Goal: Task Accomplishment & Management: Manage account settings

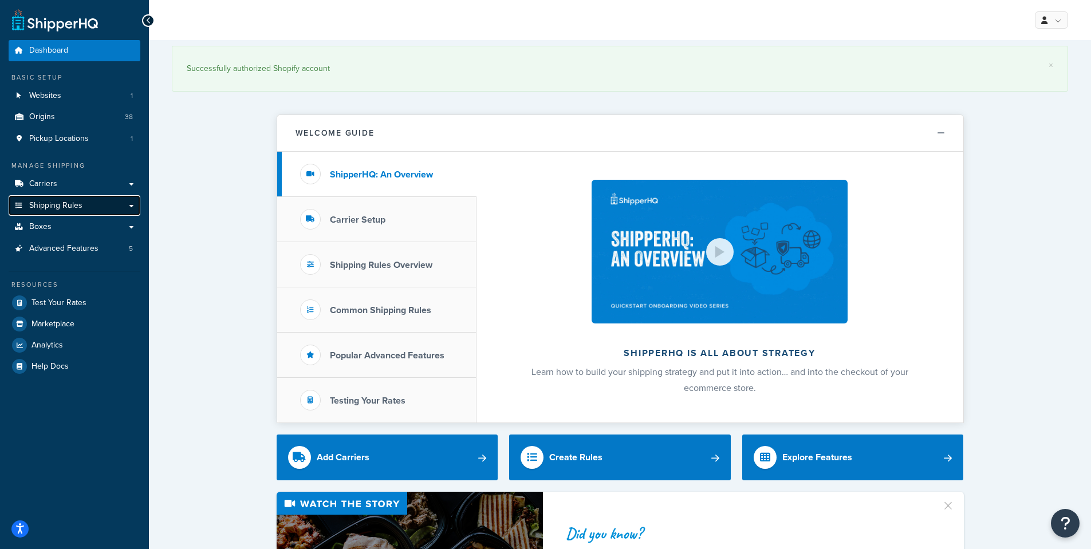
click at [66, 206] on span "Shipping Rules" at bounding box center [55, 206] width 53 height 10
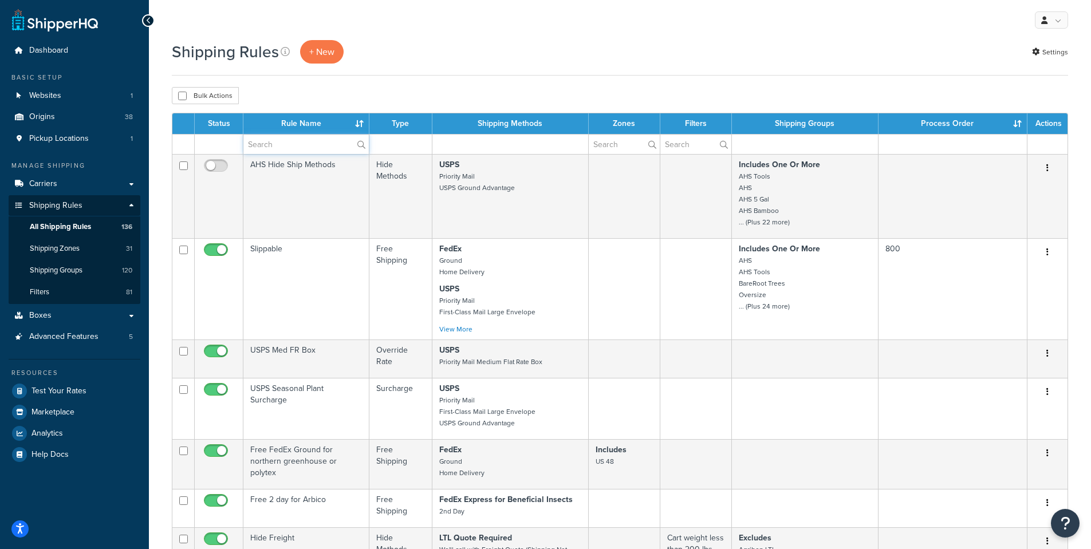
click at [276, 145] on input "text" at bounding box center [305, 144] width 125 height 19
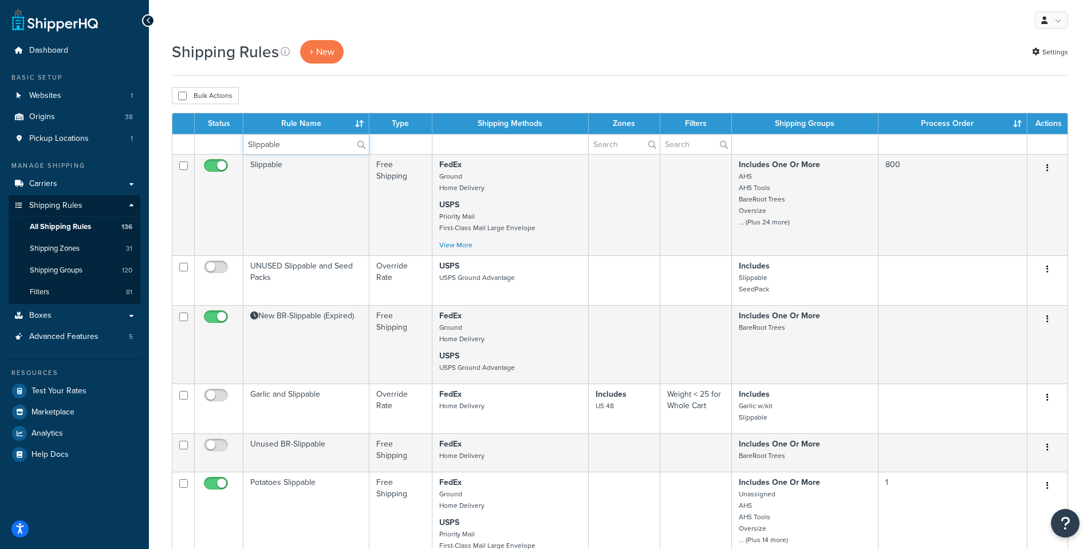
type input "Slippable"
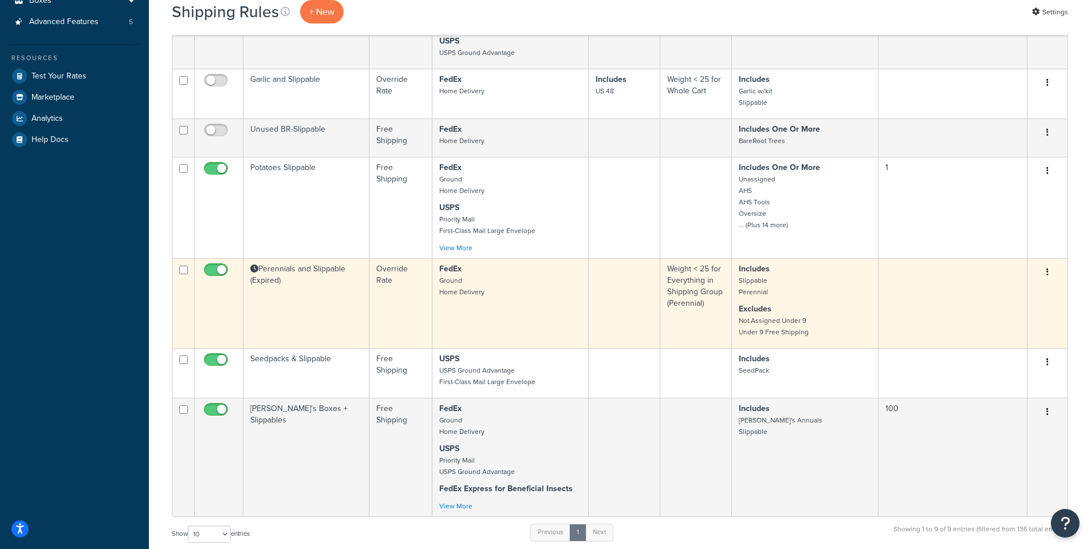
scroll to position [344, 0]
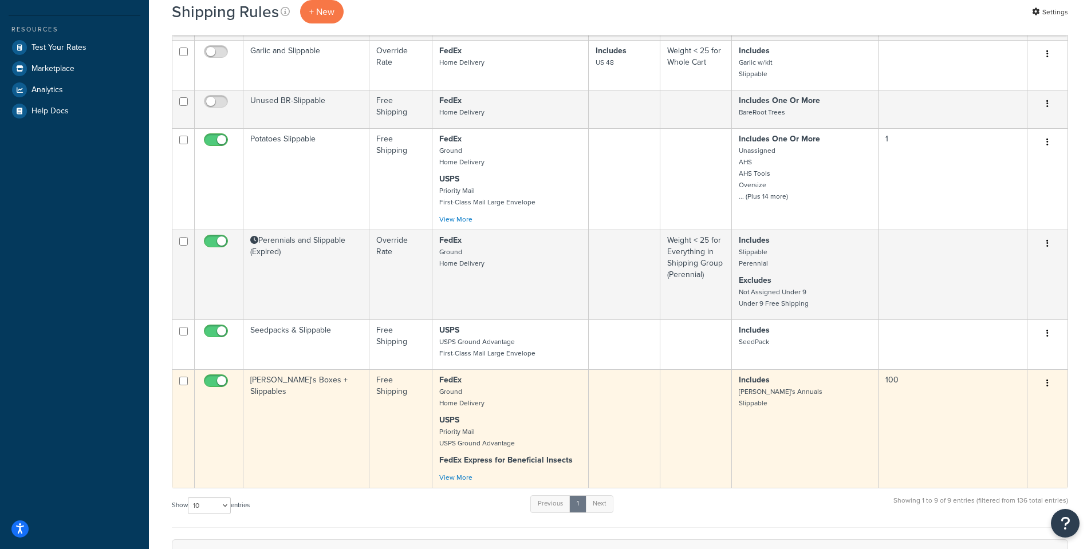
click at [273, 386] on td "Annie's Boxes + Slippables" at bounding box center [306, 428] width 126 height 119
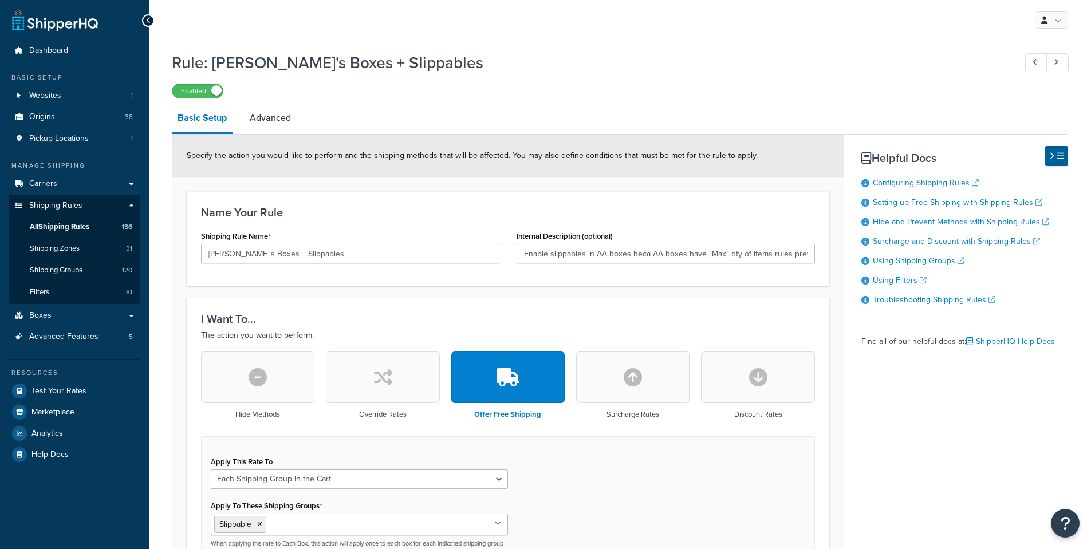
select select "SHIPPING_GROUP"
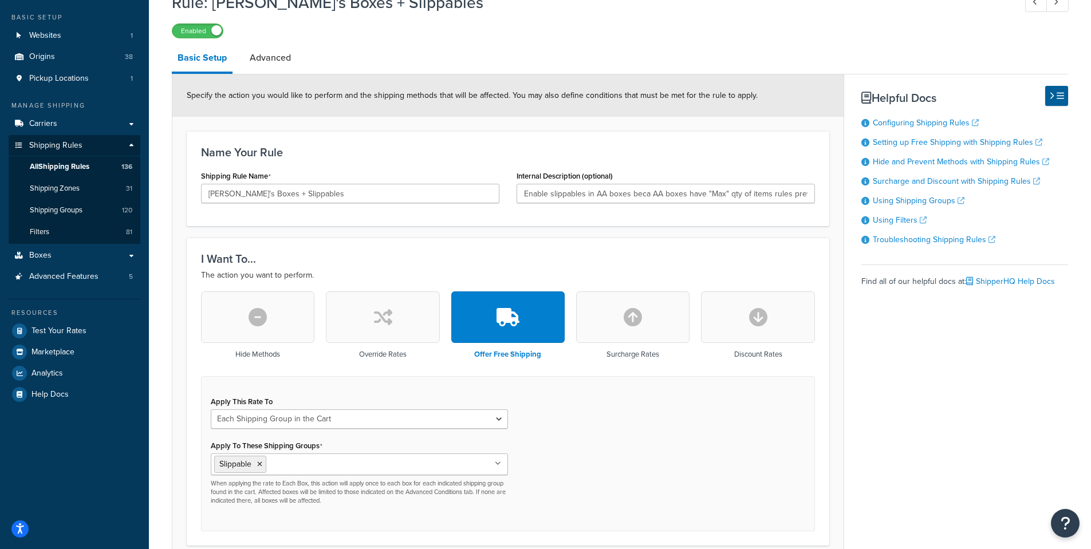
scroll to position [57, 0]
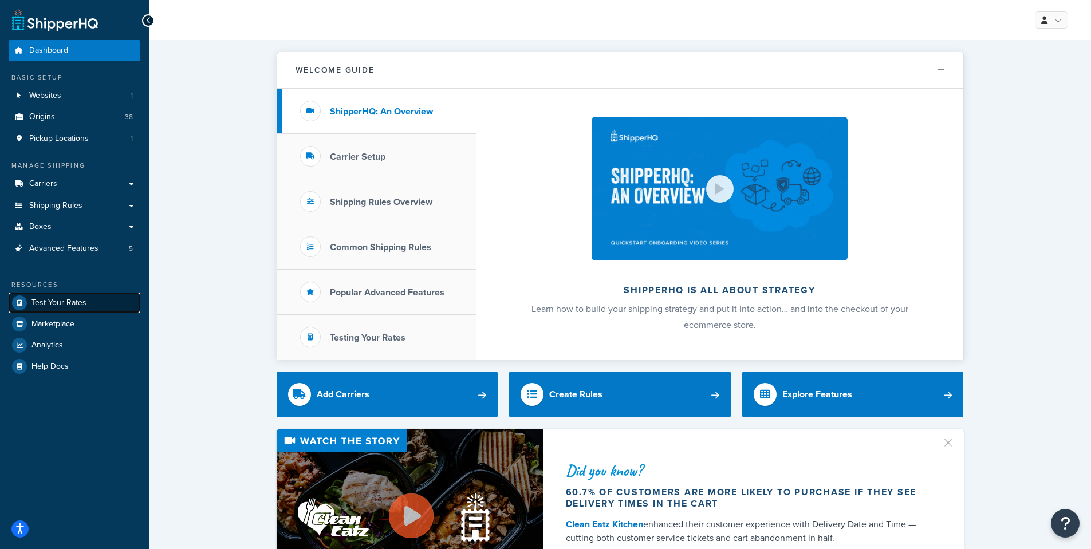
click at [69, 305] on span "Test Your Rates" at bounding box center [59, 303] width 55 height 10
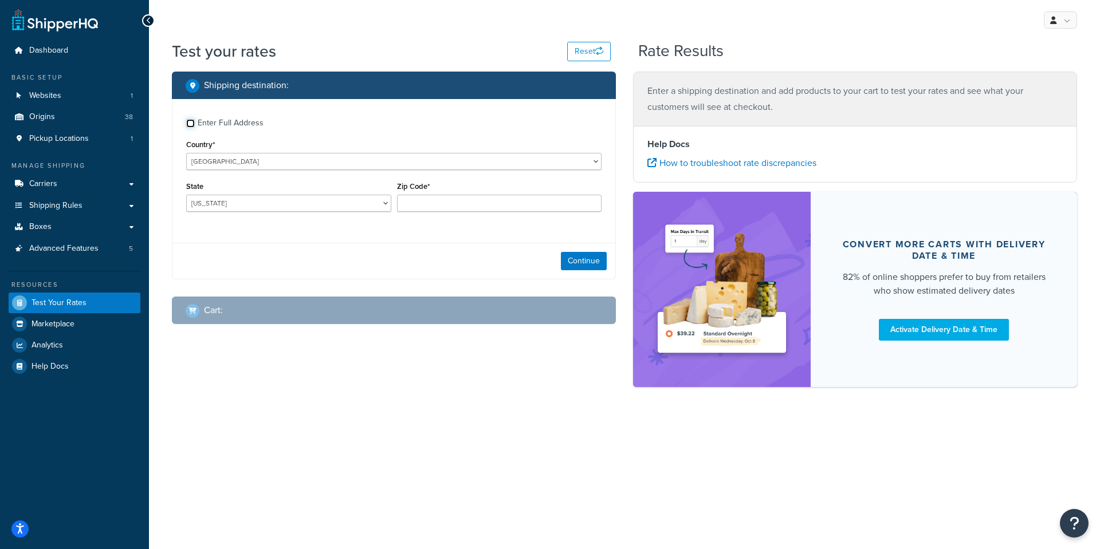
click at [190, 124] on input "Enter Full Address" at bounding box center [190, 123] width 9 height 9
checkbox input "true"
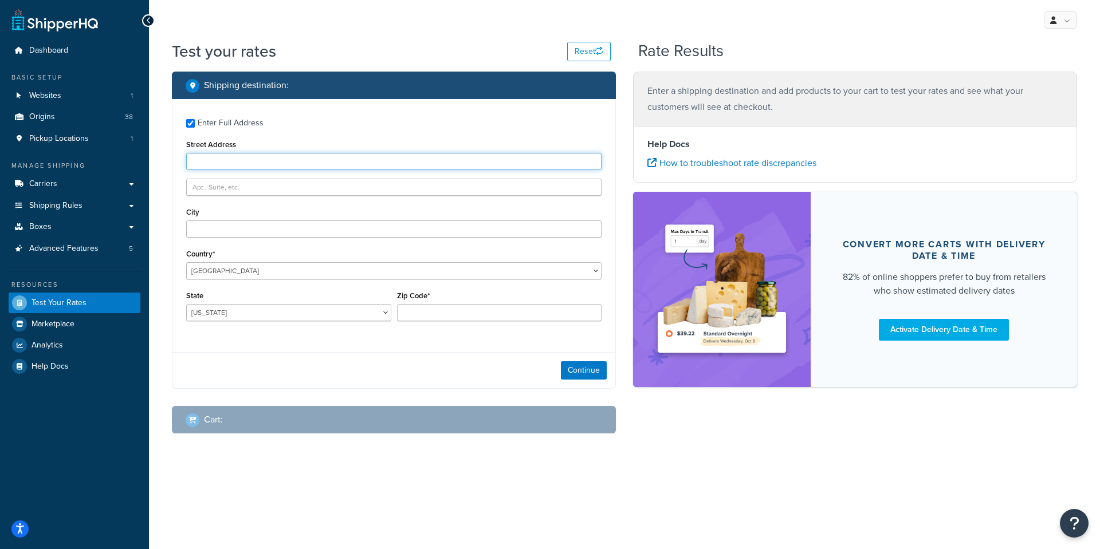
click at [198, 162] on input "Street Address" at bounding box center [393, 161] width 415 height 17
type input "123 Main St, Sacramento, CA 95814"
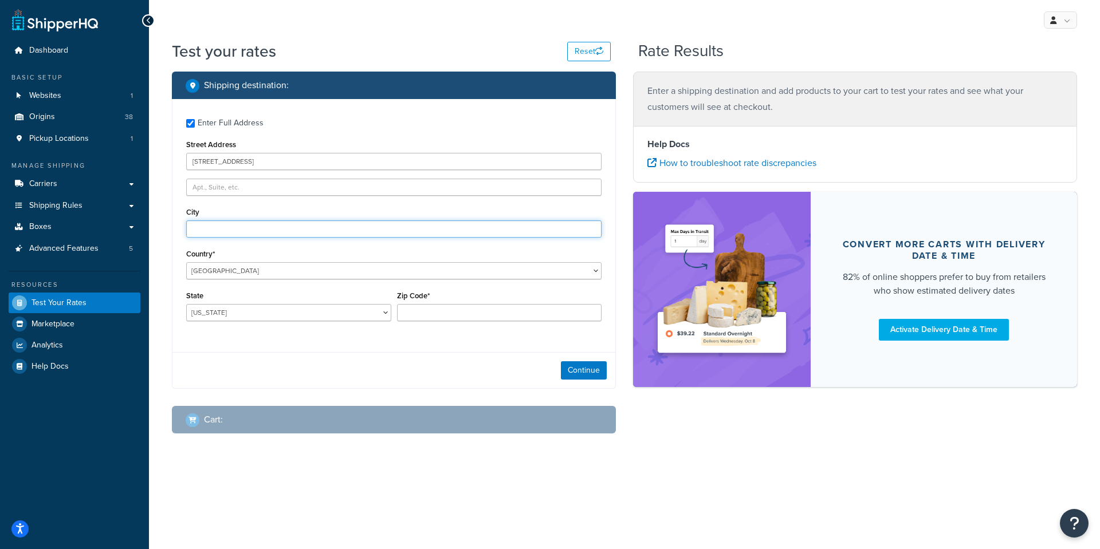
type input "Sacramento"
select select "CA"
type input "95814"
click at [587, 368] on button "Continue" at bounding box center [584, 370] width 46 height 18
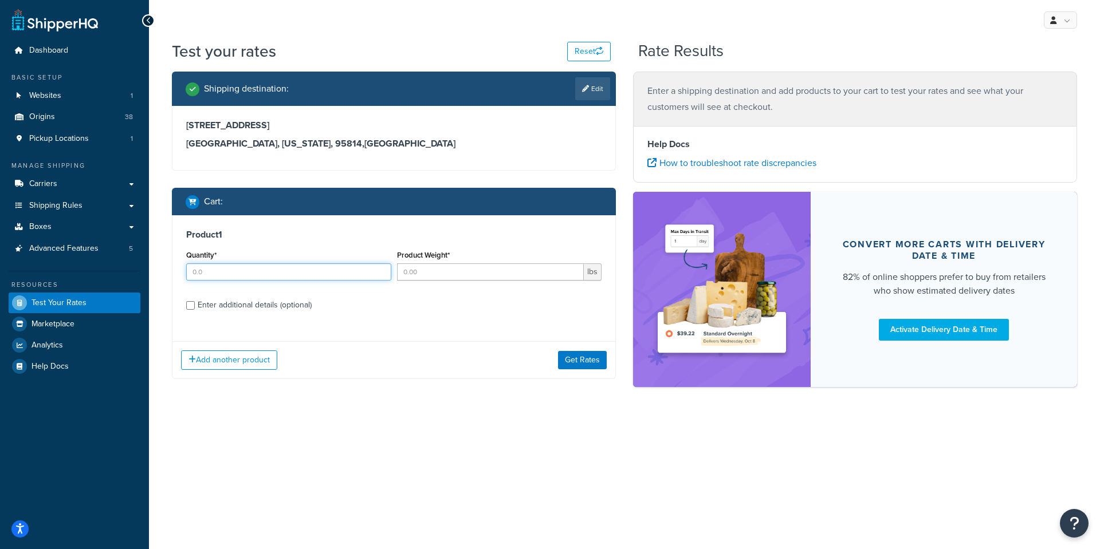
click at [211, 273] on input "Quantity*" at bounding box center [288, 271] width 205 height 17
type input "4"
click at [422, 273] on input "Product Weight*" at bounding box center [490, 271] width 187 height 17
type input "1.1"
click at [187, 306] on input "Enter additional details (optional)" at bounding box center [190, 305] width 9 height 9
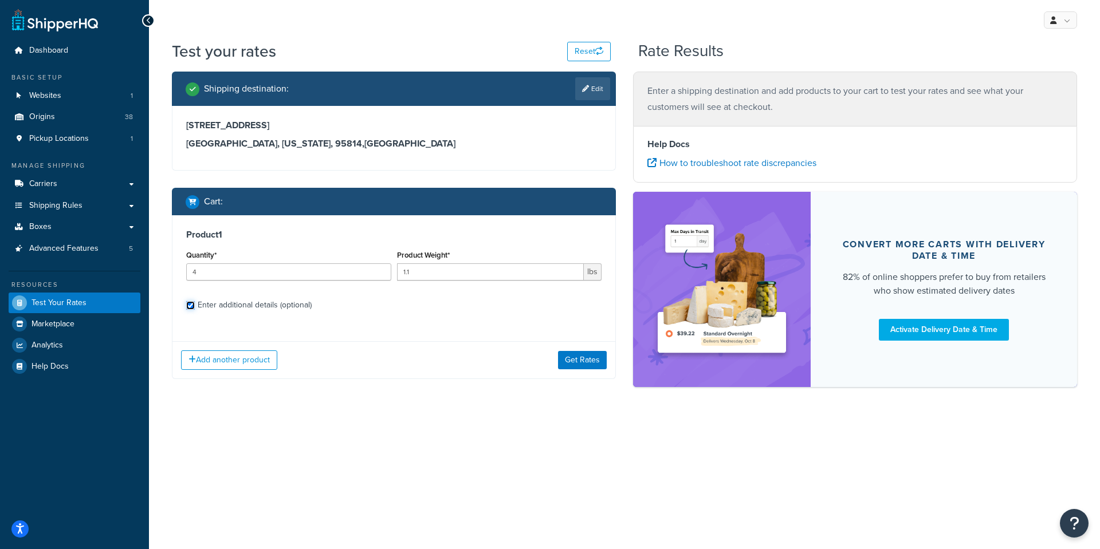
checkbox input "true"
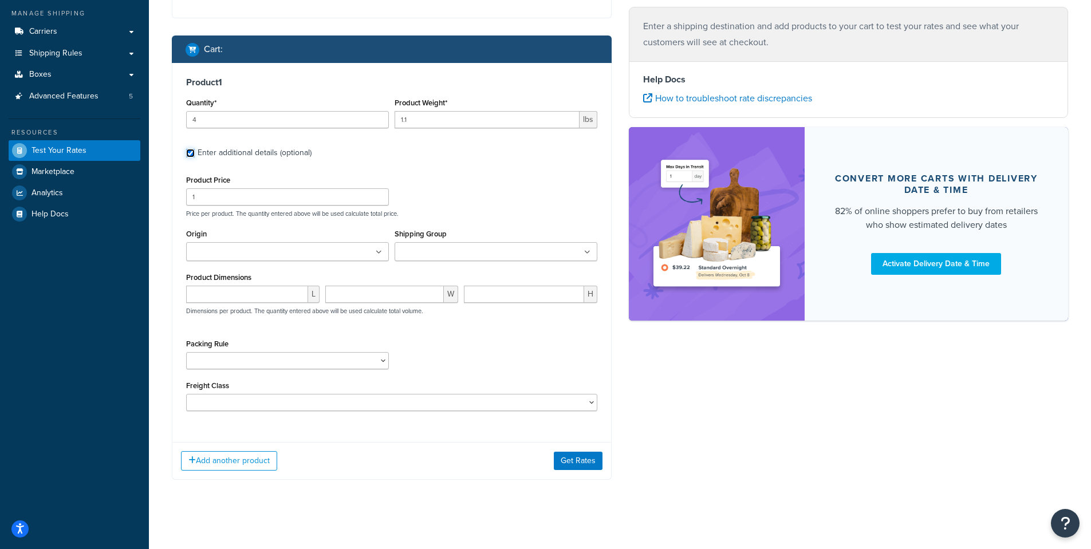
scroll to position [158, 0]
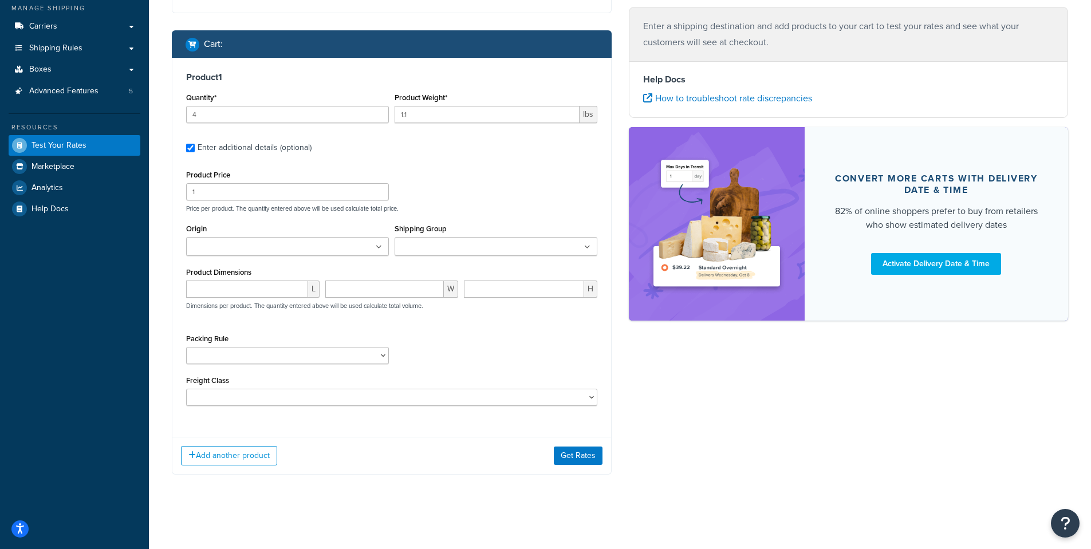
click at [211, 249] on input "Origin" at bounding box center [240, 247] width 101 height 13
type input "pv"
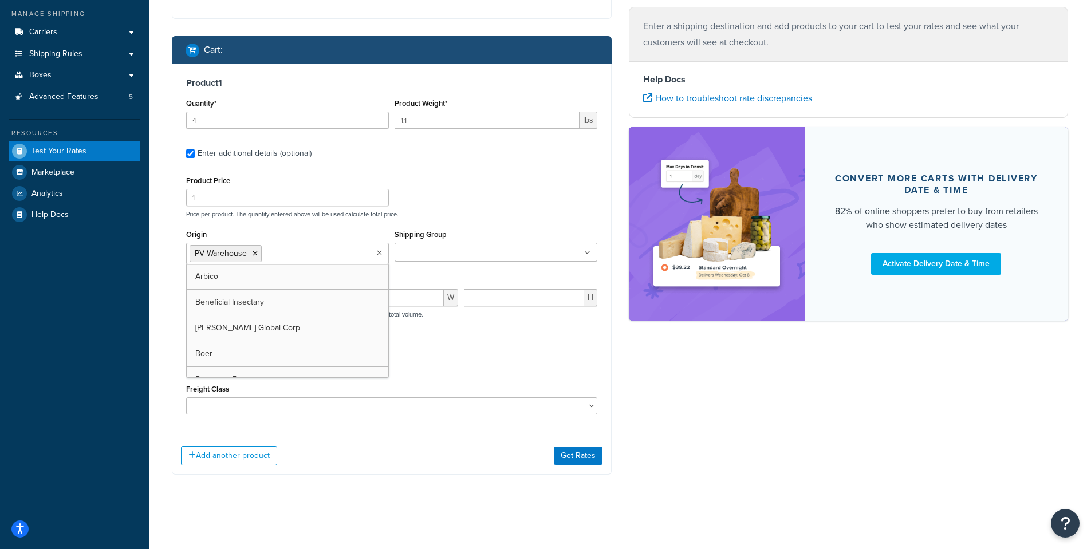
click at [429, 250] on input "Shipping Group" at bounding box center [448, 253] width 101 height 13
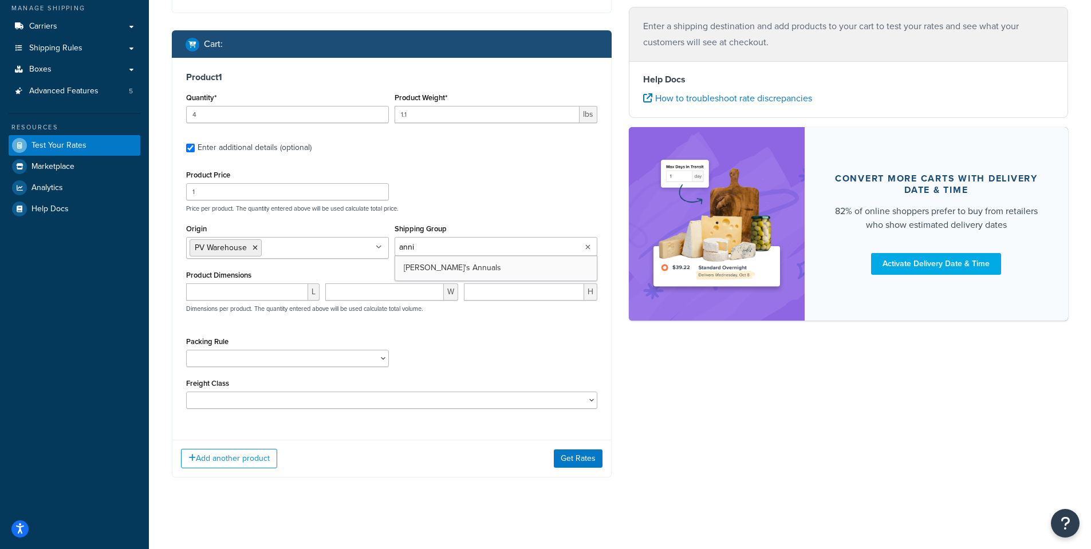
type input "annie"
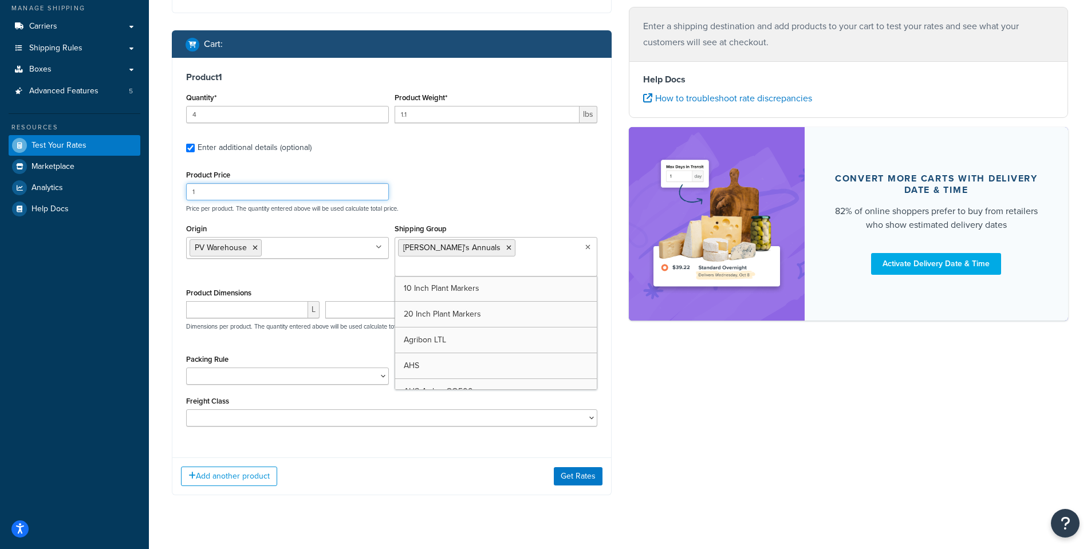
click at [506, 189] on div "Product Price 1 Price per product. The quantity entered above will be used calc…" at bounding box center [391, 189] width 417 height 45
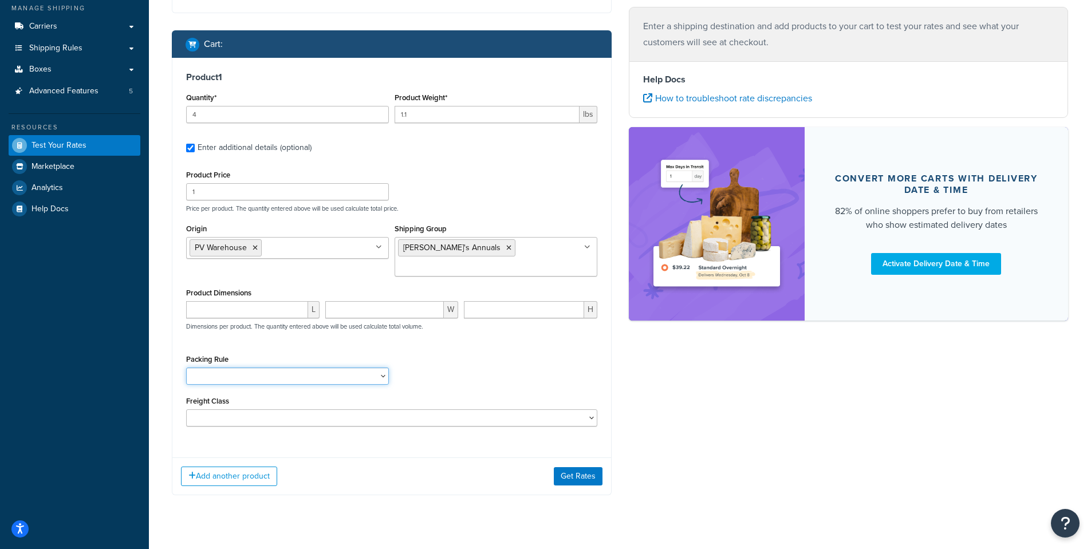
click at [243, 368] on select "1 Gallon 10 Inch Plant Markers 20 Inch Plant Markers AHS 4 claw GO500 AHS 5 Gal…" at bounding box center [287, 376] width 203 height 17
select select "63716"
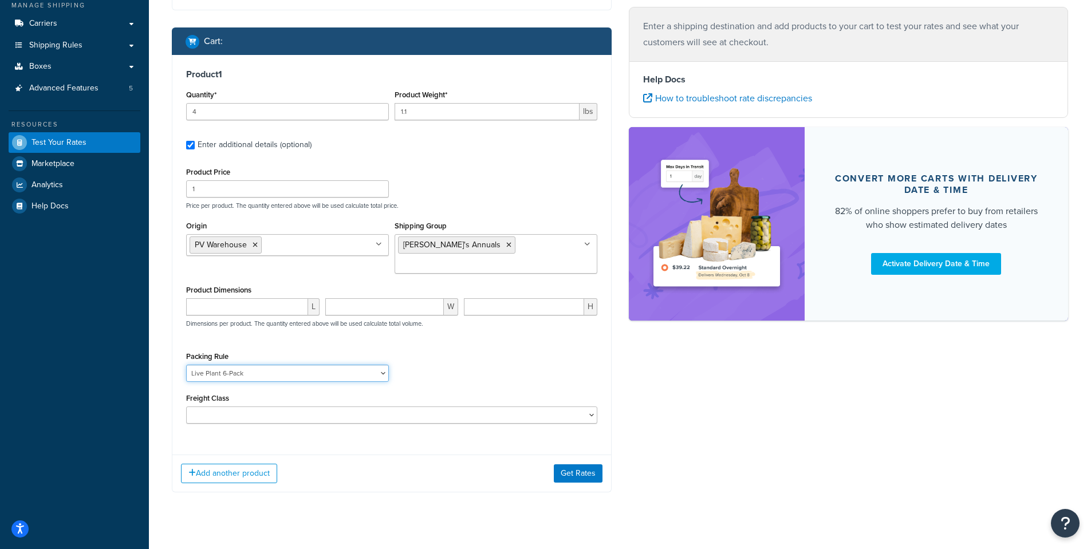
click at [256, 365] on select "1 Gallon 10 Inch Plant Markers 20 Inch Plant Markers AHS 4 claw GO500 AHS 5 Gal…" at bounding box center [287, 373] width 203 height 17
drag, startPoint x: 259, startPoint y: 359, endPoint x: 143, endPoint y: 353, distance: 116.4
click at [143, 353] on div "Dashboard Basic Setup Websites 1 Origins 38 Pickup Locations 1 Manage Shipping …" at bounding box center [545, 203] width 1091 height 727
drag, startPoint x: 235, startPoint y: 357, endPoint x: 223, endPoint y: 356, distance: 12.7
click at [223, 365] on select "1 Gallon 10 Inch Plant Markers 20 Inch Plant Markers AHS 4 claw GO500 AHS 5 Gal…" at bounding box center [287, 373] width 203 height 17
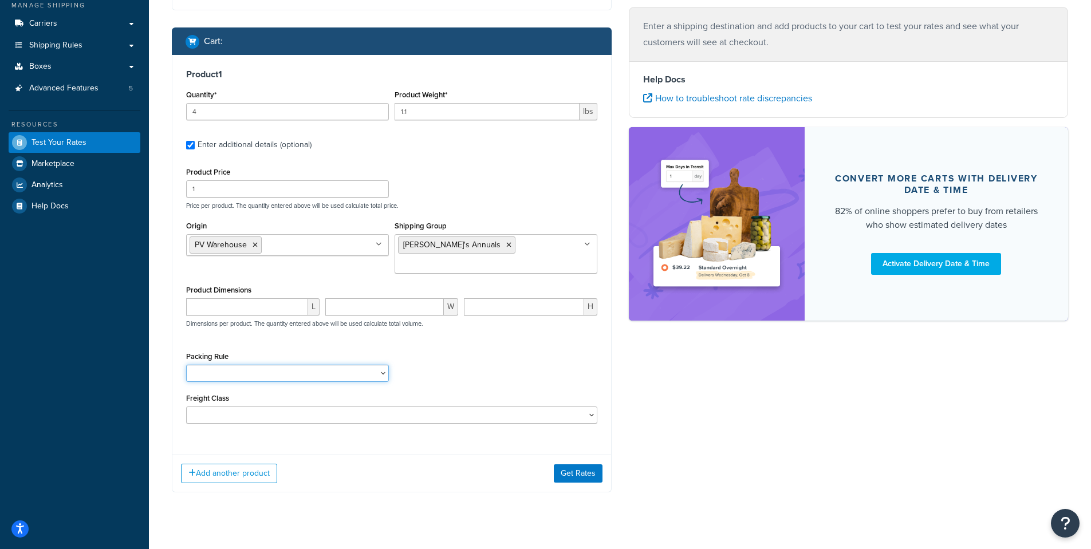
click at [186, 365] on select "1 Gallon 10 Inch Plant Markers 20 Inch Plant Markers AHS 4 claw GO500 AHS 5 Gal…" at bounding box center [287, 373] width 203 height 17
click at [214, 365] on select "1 Gallon 10 Inch Plant Markers 20 Inch Plant Markers AHS 4 claw GO500 AHS 5 Gal…" at bounding box center [287, 373] width 203 height 17
select select "23050"
click at [186, 365] on select "1 Gallon 10 Inch Plant Markers 20 Inch Plant Markers AHS 4 claw GO500 AHS 5 Gal…" at bounding box center [287, 373] width 203 height 17
click at [567, 465] on button "Get Rates" at bounding box center [578, 474] width 49 height 18
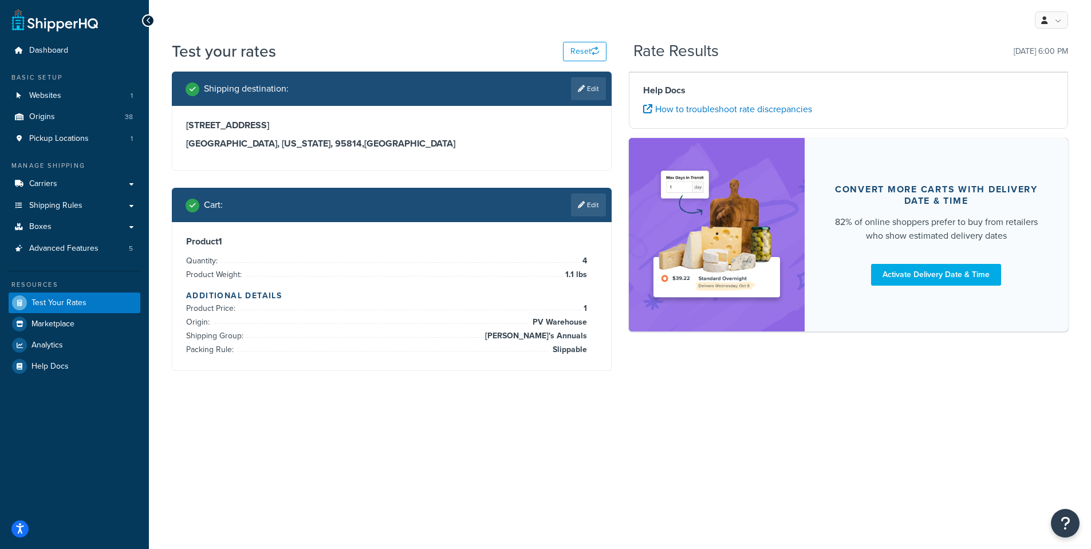
scroll to position [0, 0]
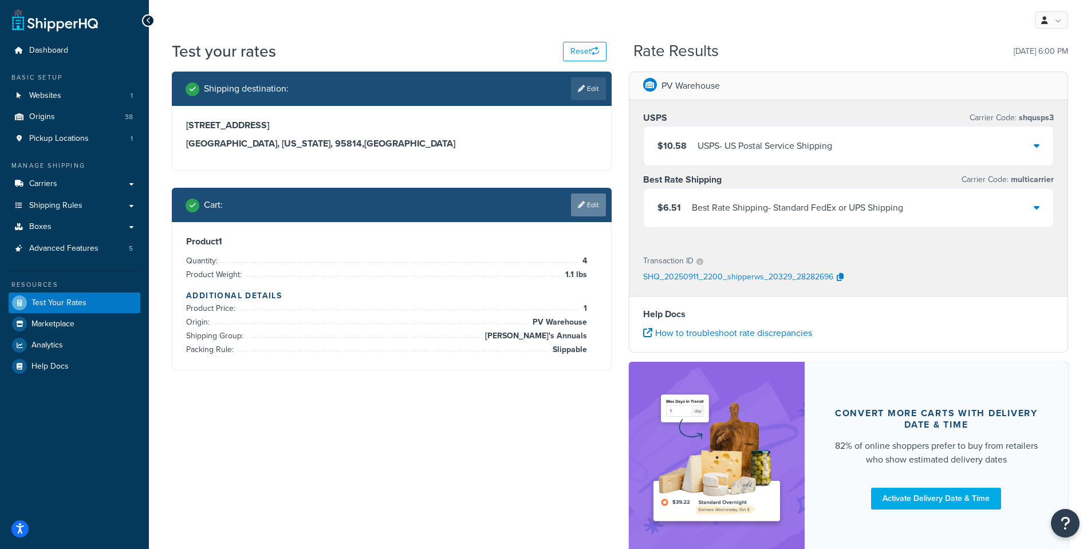
click at [592, 201] on link "Edit" at bounding box center [588, 205] width 35 height 23
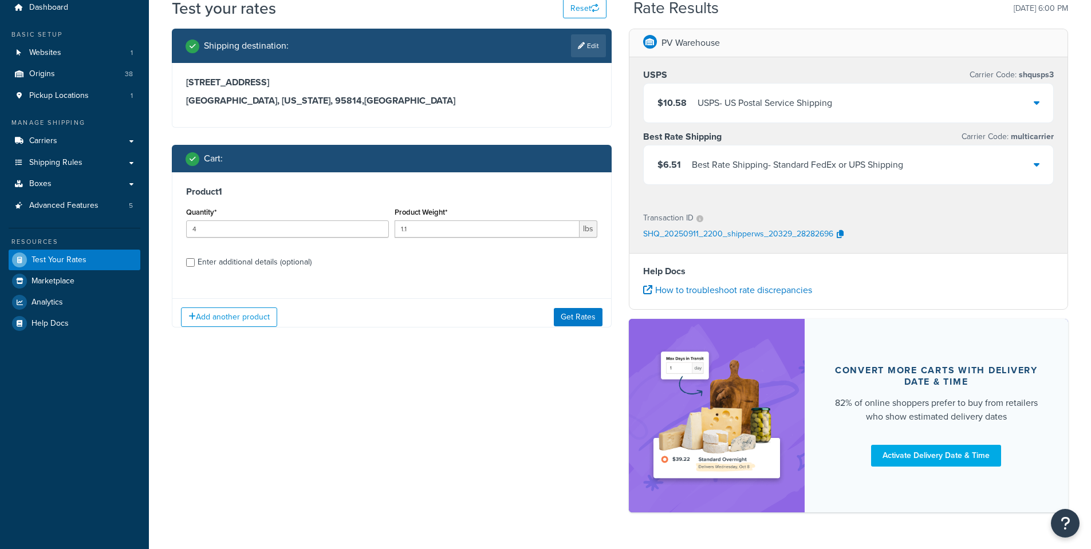
scroll to position [76, 0]
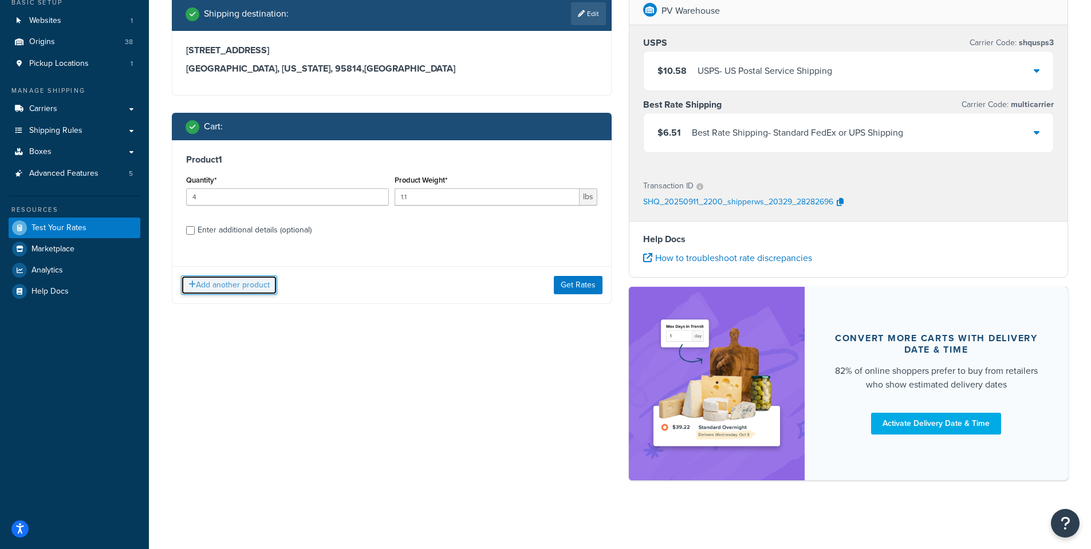
click at [223, 284] on button "Add another product" at bounding box center [229, 285] width 96 height 19
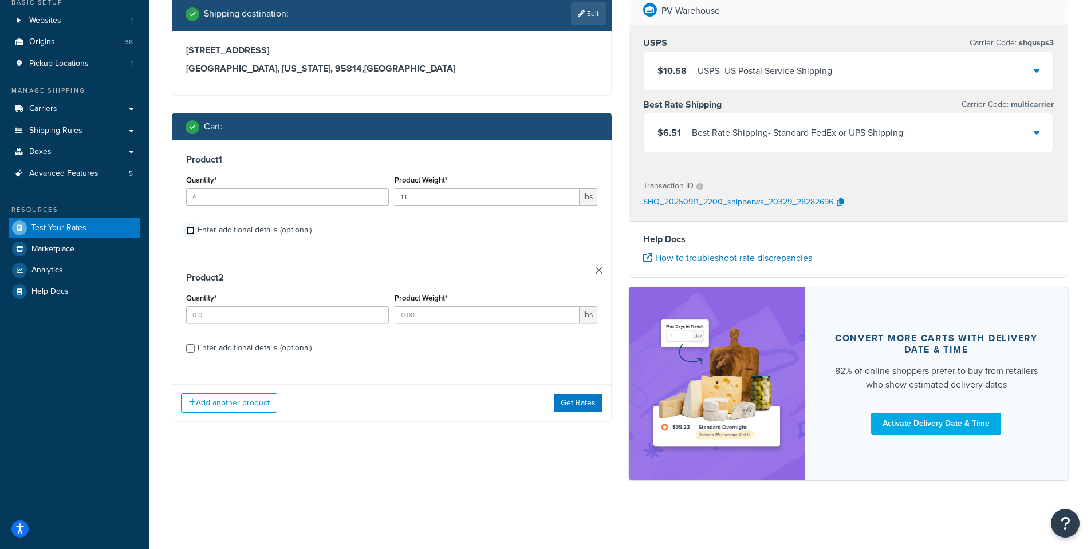
drag, startPoint x: 192, startPoint y: 229, endPoint x: 194, endPoint y: 237, distance: 7.6
click at [192, 230] on input "Enter additional details (optional)" at bounding box center [190, 230] width 9 height 9
checkbox input "true"
select select "23050"
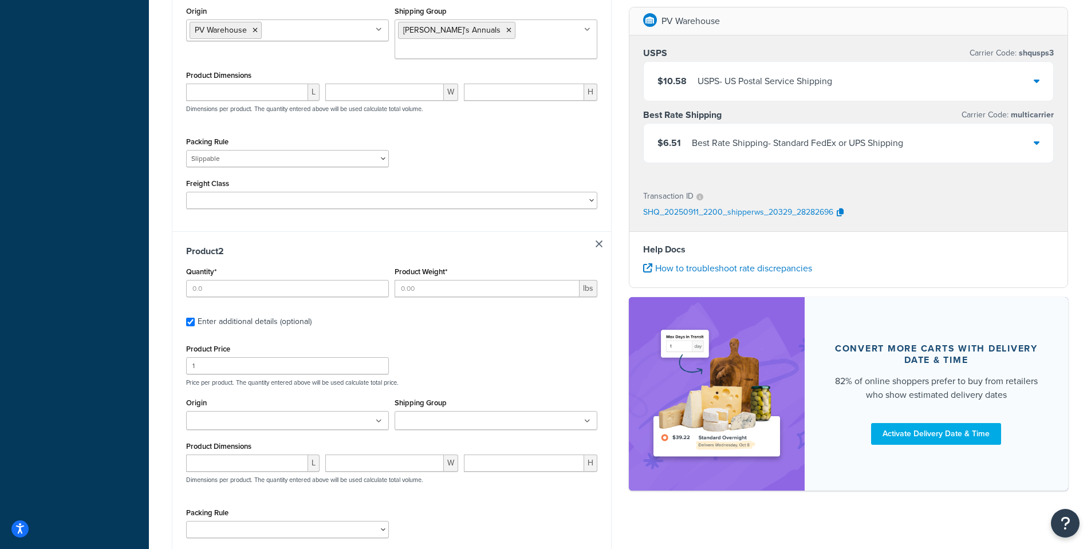
scroll to position [477, 0]
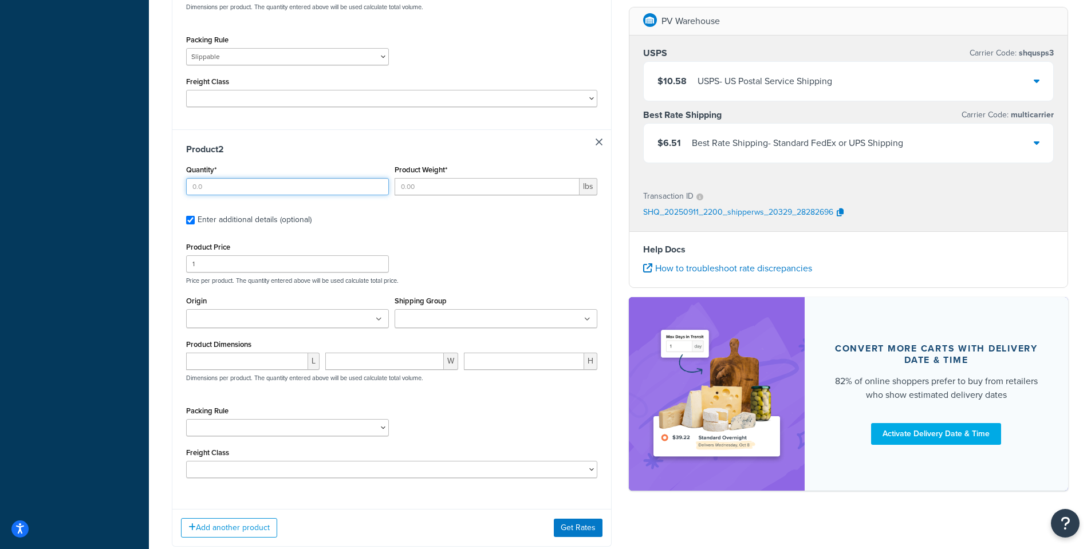
click at [206, 178] on input "Quantity*" at bounding box center [287, 186] width 203 height 17
type input "10"
click at [420, 178] on input "Product Weight*" at bounding box center [487, 186] width 185 height 17
type input ".05"
click at [221, 313] on input "Origin" at bounding box center [240, 319] width 101 height 13
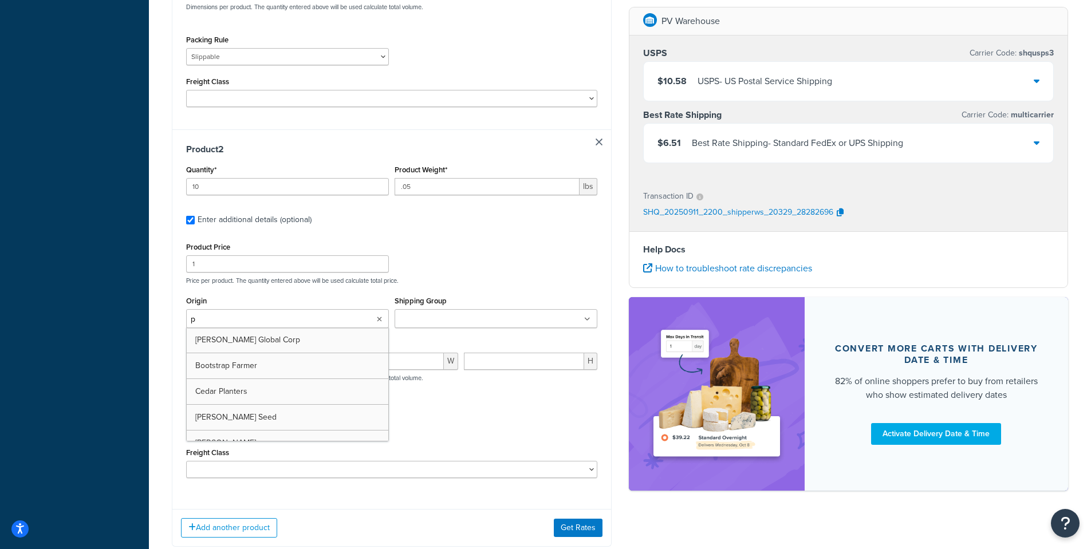
type input "pv"
drag, startPoint x: 222, startPoint y: 318, endPoint x: 474, endPoint y: 315, distance: 251.5
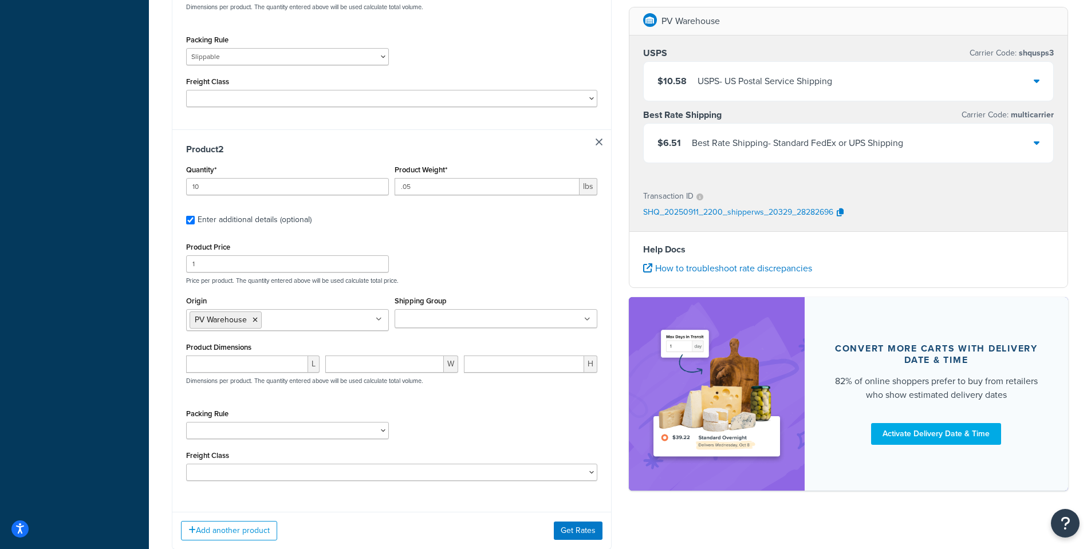
click at [453, 268] on div "Product Price 1 Price per product. The quantity entered above will be used calc…" at bounding box center [391, 360] width 411 height 242
click at [426, 313] on input "Shipping Group" at bounding box center [448, 319] width 101 height 13
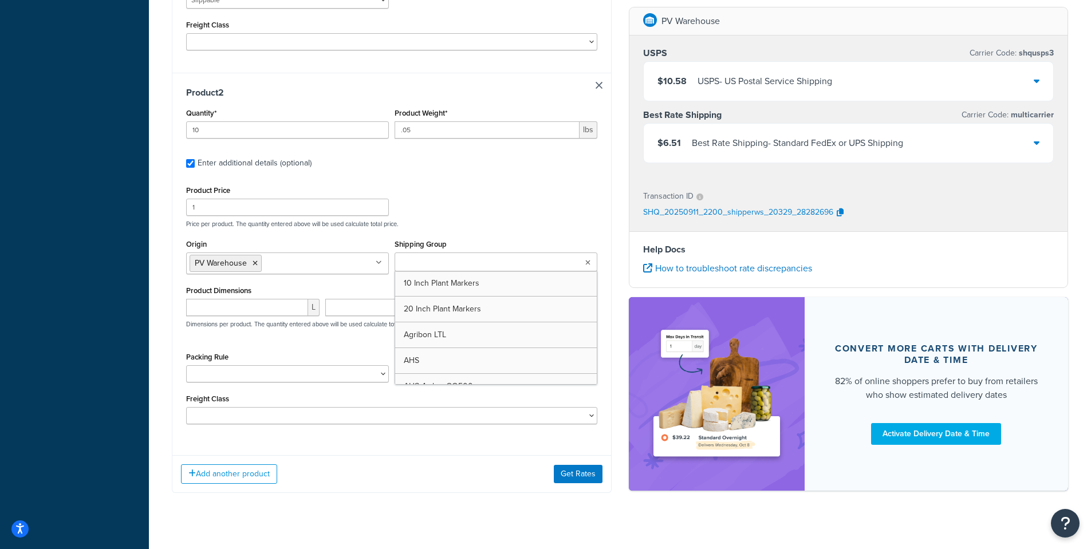
scroll to position [534, 0]
type input "seed"
drag, startPoint x: 268, startPoint y: 328, endPoint x: 246, endPoint y: 325, distance: 22.5
click at [265, 325] on div "Product Price 1 Price per product. The quantity entered above will be used calc…" at bounding box center [391, 303] width 411 height 242
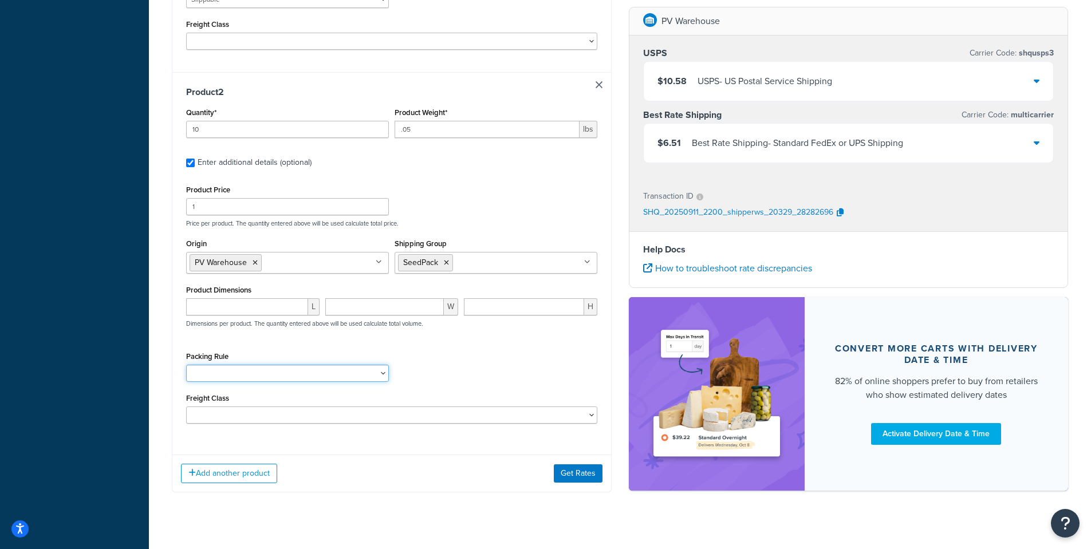
click at [213, 365] on select "1 Gallon 10 Inch Plant Markers 20 Inch Plant Markers AHS 4 claw GO500 AHS 5 Gal…" at bounding box center [287, 373] width 203 height 17
select select "23050"
click at [186, 365] on select "1 Gallon 10 Inch Plant Markers 20 Inch Plant Markers AHS 4 claw GO500 AHS 5 Gal…" at bounding box center [287, 373] width 203 height 17
drag, startPoint x: 431, startPoint y: 457, endPoint x: 428, endPoint y: 449, distance: 8.5
click at [429, 457] on div "Add another product Get Rates" at bounding box center [391, 473] width 439 height 37
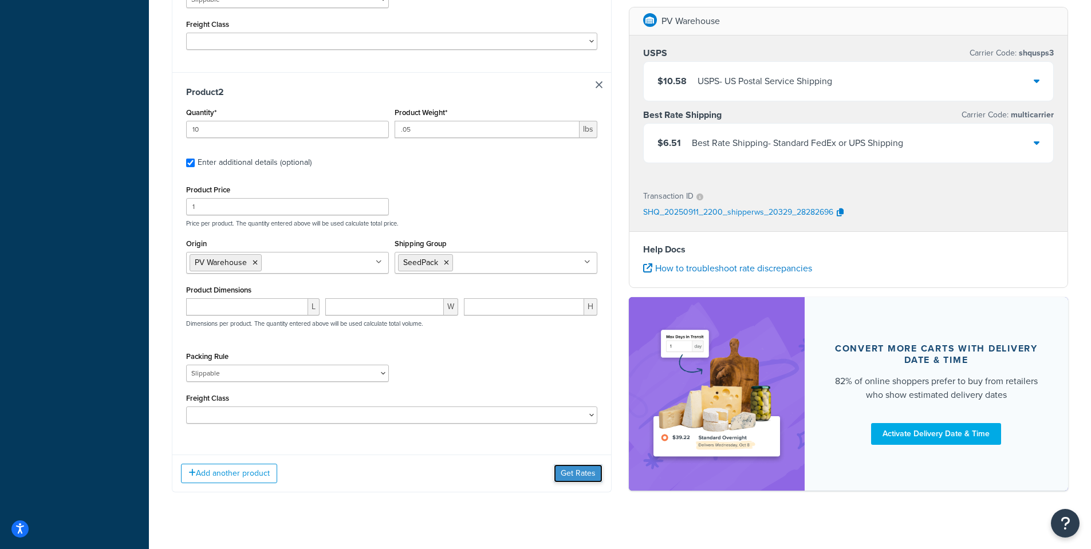
click at [583, 465] on button "Get Rates" at bounding box center [578, 474] width 49 height 18
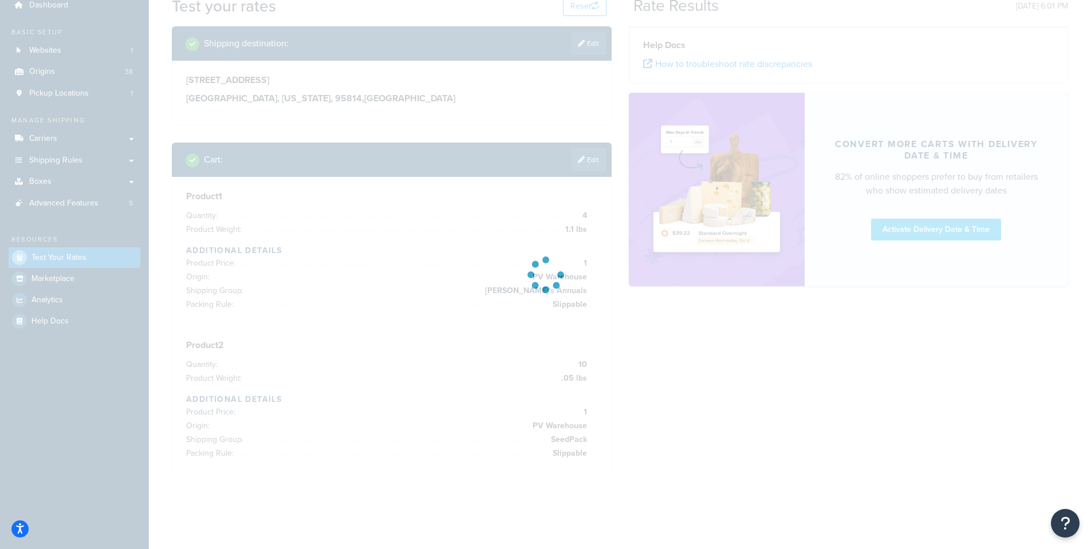
scroll to position [76, 0]
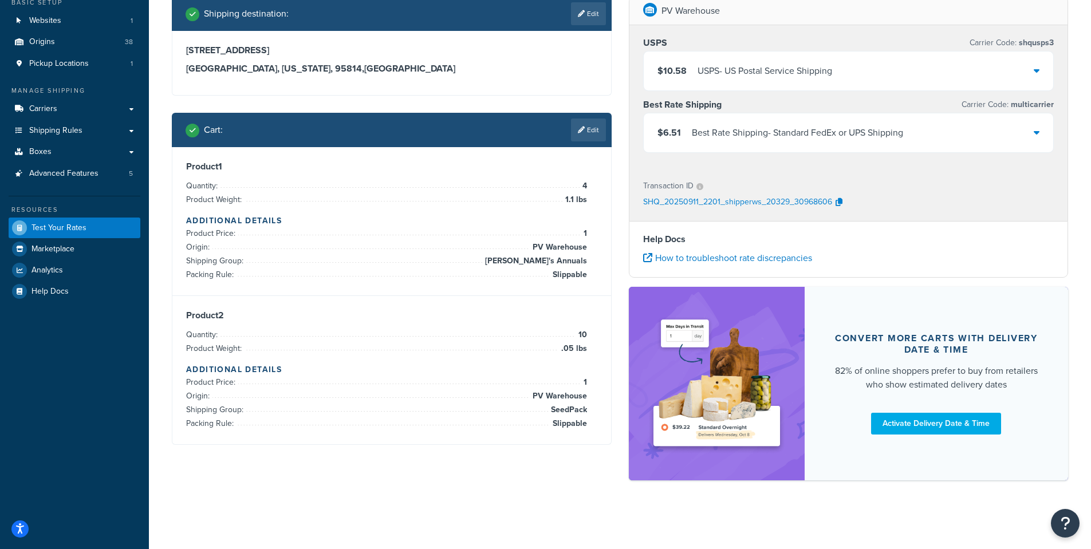
click at [1045, 132] on div "$6.51 Best Rate Shipping - Standard FedEx or UPS Shipping" at bounding box center [849, 132] width 410 height 39
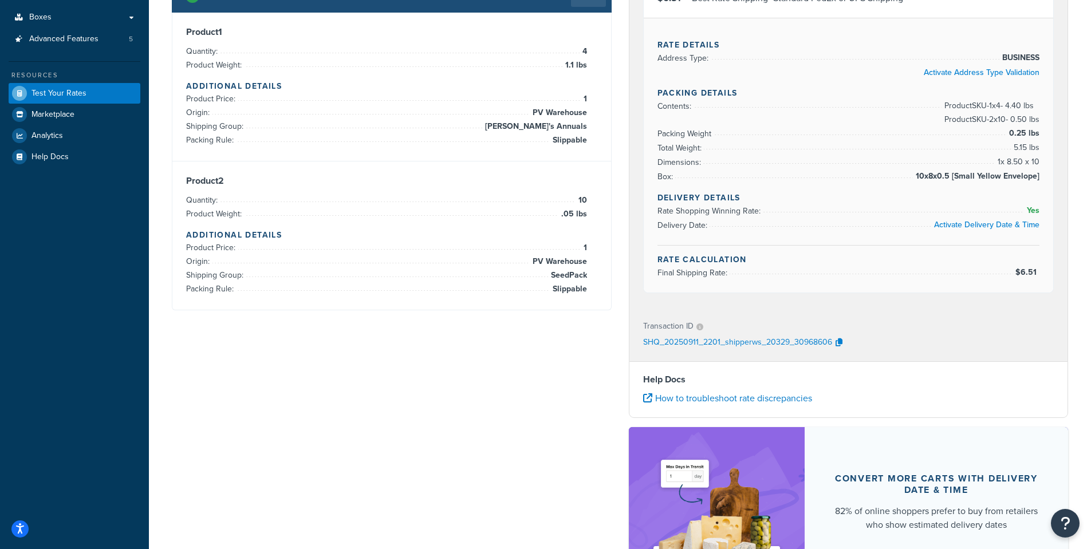
scroll to position [179, 0]
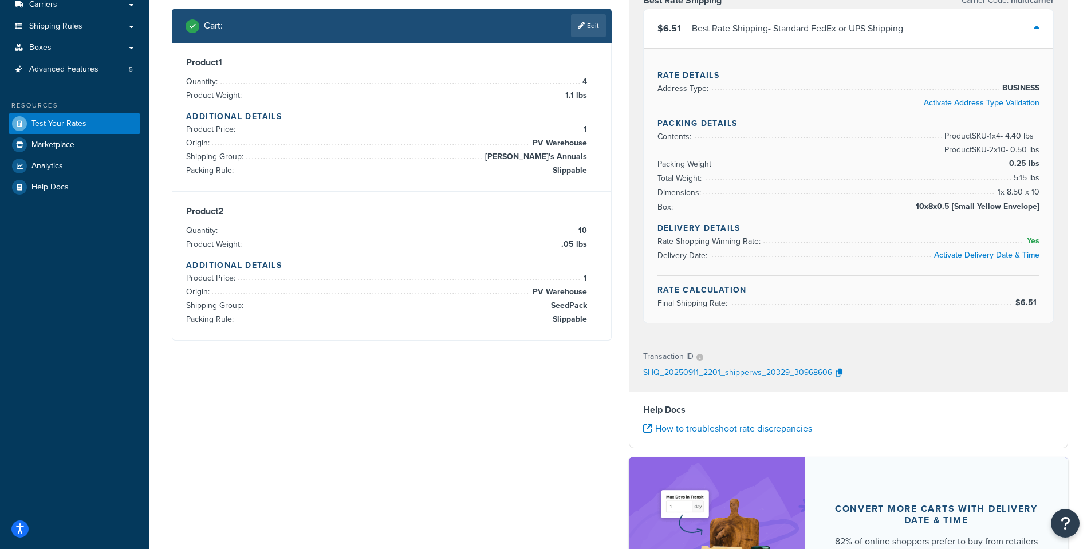
click at [600, 20] on link "Edit" at bounding box center [588, 25] width 35 height 23
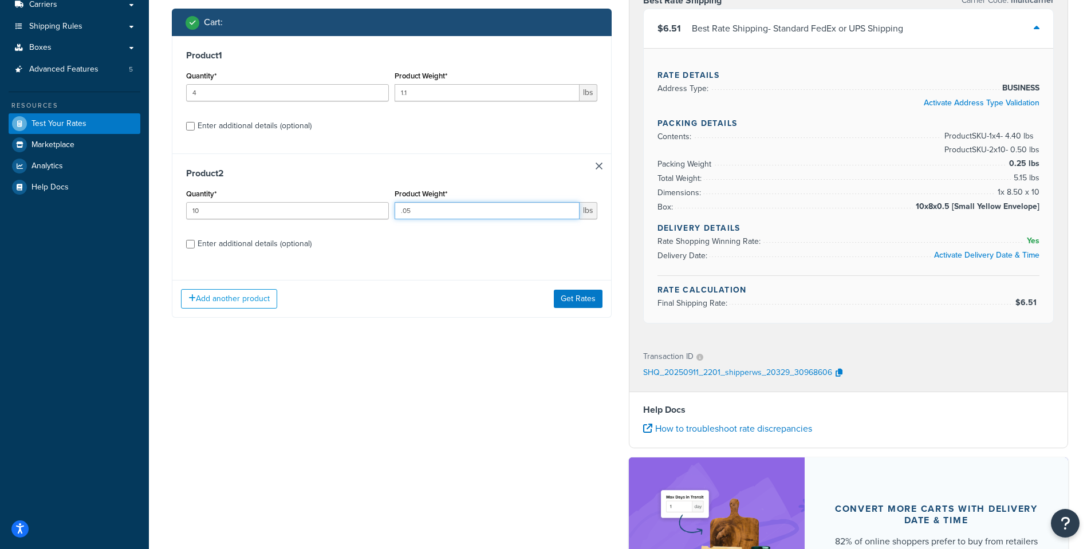
click at [440, 214] on input ".05" at bounding box center [487, 210] width 185 height 17
type input ".03"
click at [186, 245] on div "Product 2 Quantity* 10 Product Weight* .03 lbs Enter additional details (option…" at bounding box center [391, 213] width 439 height 118
click at [191, 243] on input "Enter additional details (optional)" at bounding box center [190, 244] width 9 height 9
checkbox input "true"
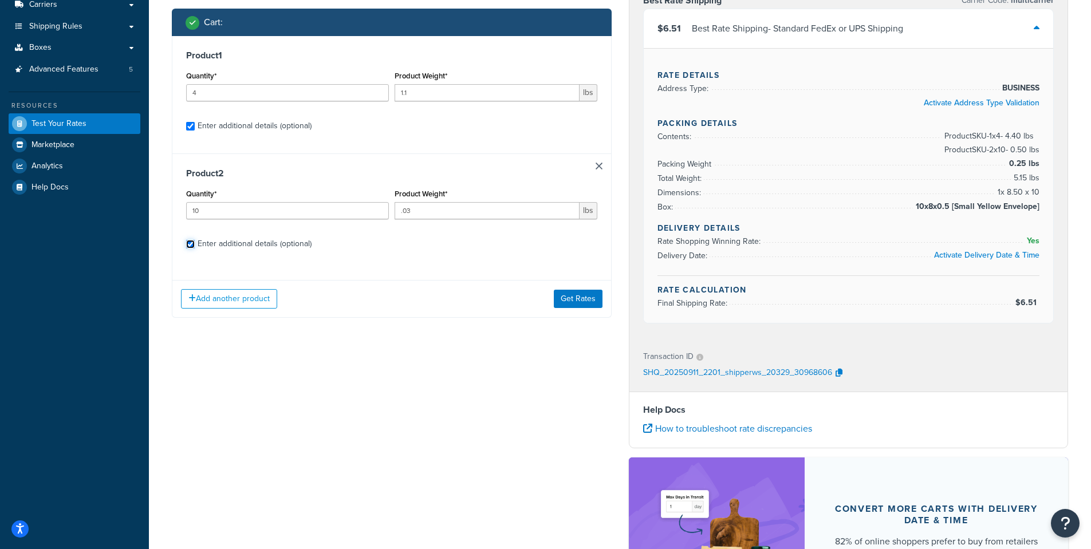
checkbox input "true"
select select "23050"
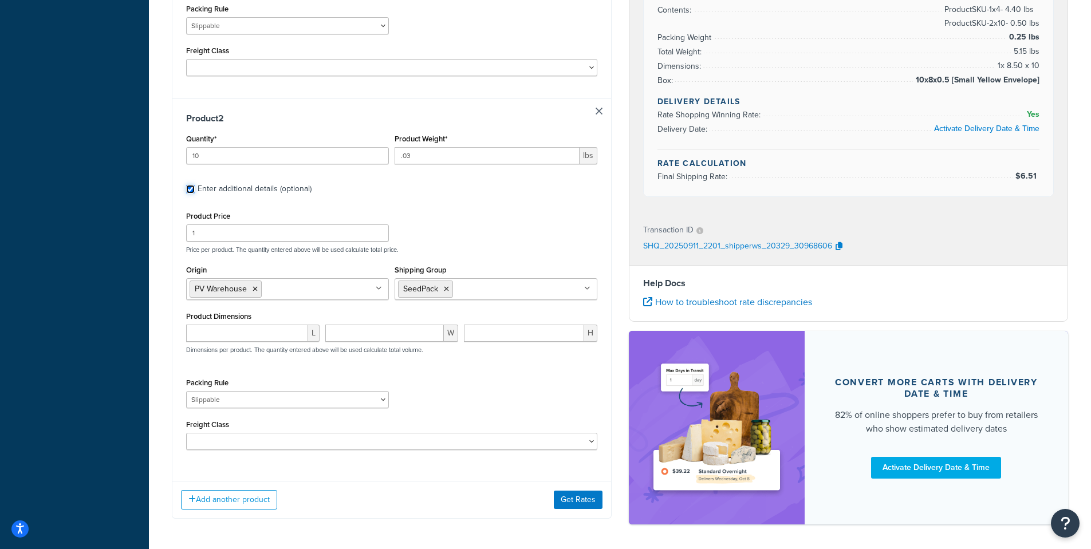
scroll to position [534, 0]
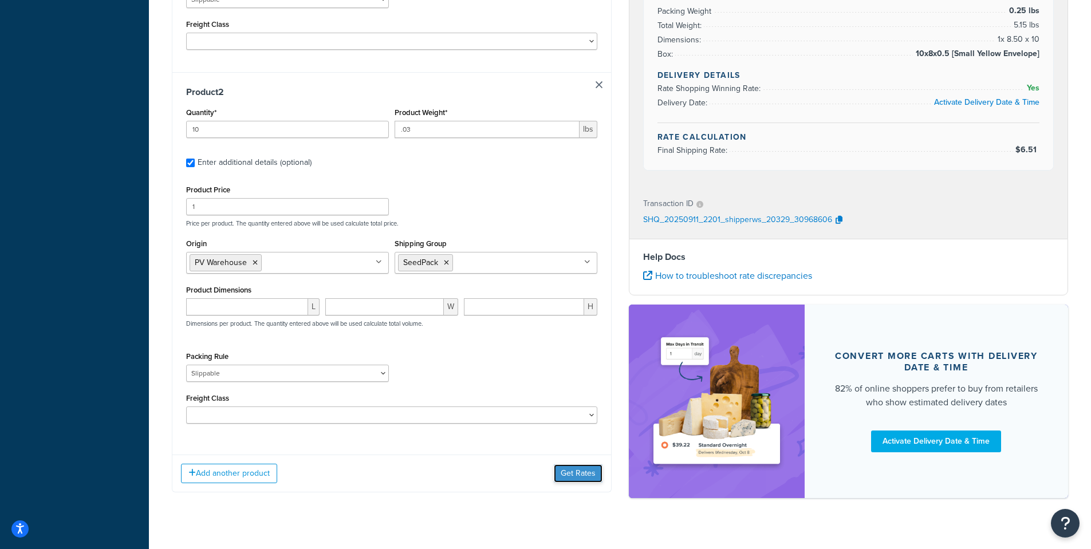
click at [574, 465] on button "Get Rates" at bounding box center [578, 474] width 49 height 18
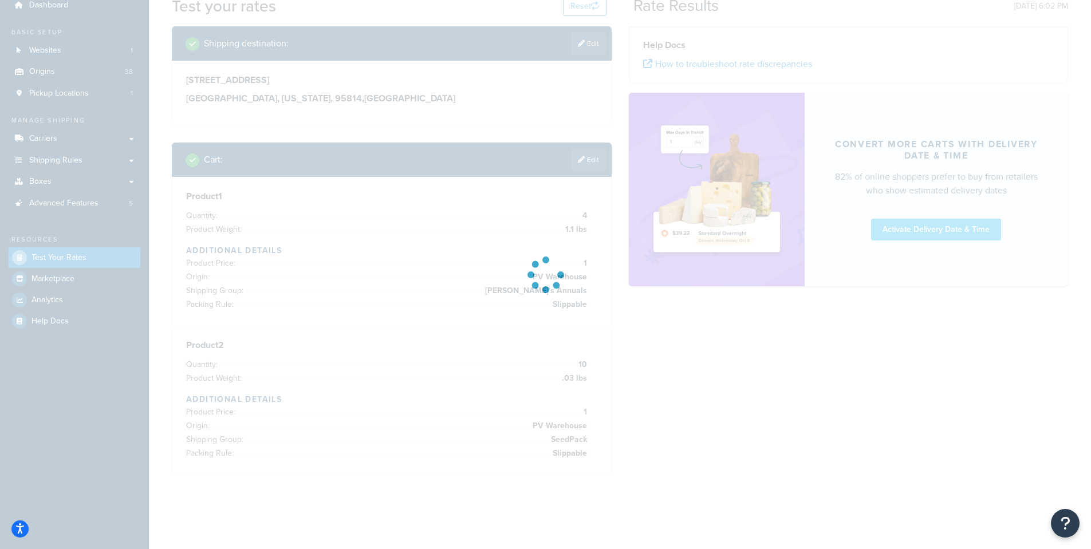
scroll to position [76, 0]
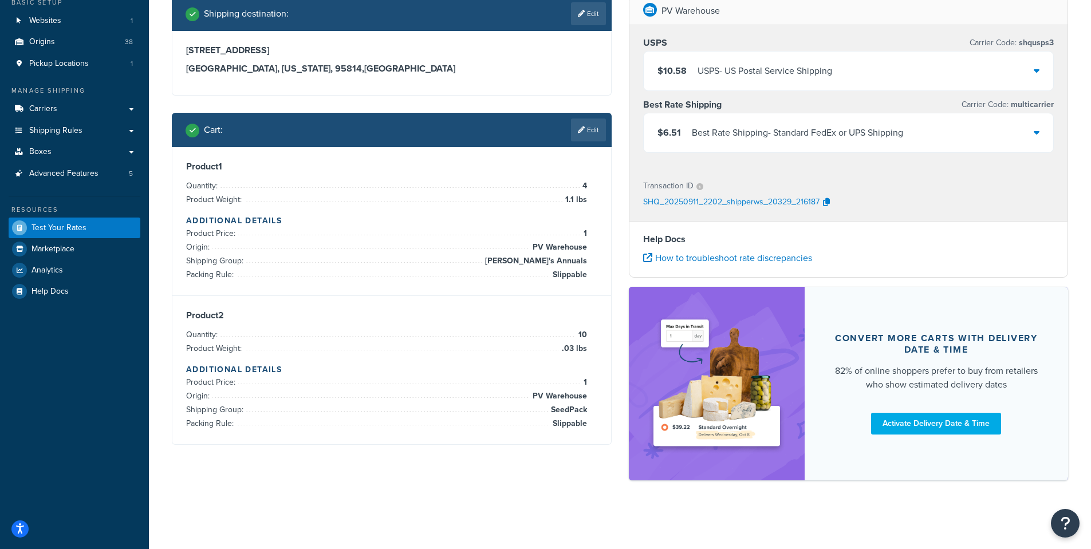
click at [1042, 132] on div "$6.51 Best Rate Shipping - Standard FedEx or UPS Shipping" at bounding box center [849, 132] width 410 height 39
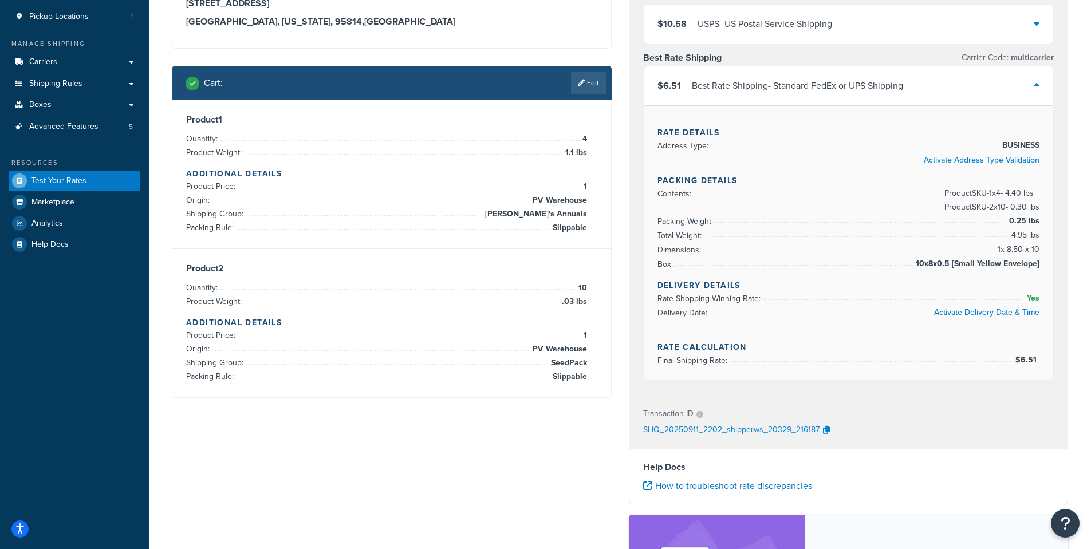
scroll to position [179, 0]
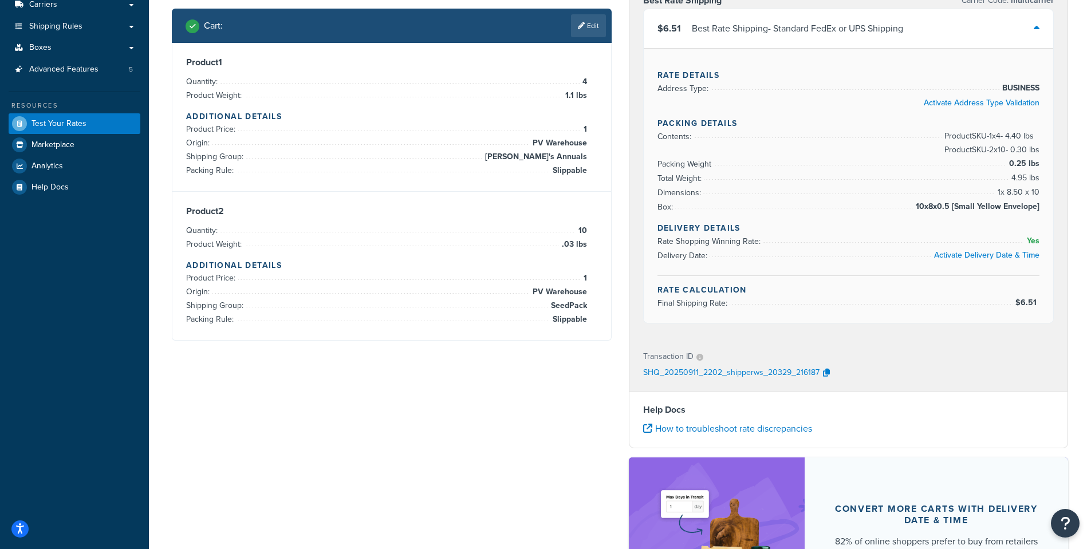
click at [593, 25] on link "Edit" at bounding box center [588, 25] width 35 height 23
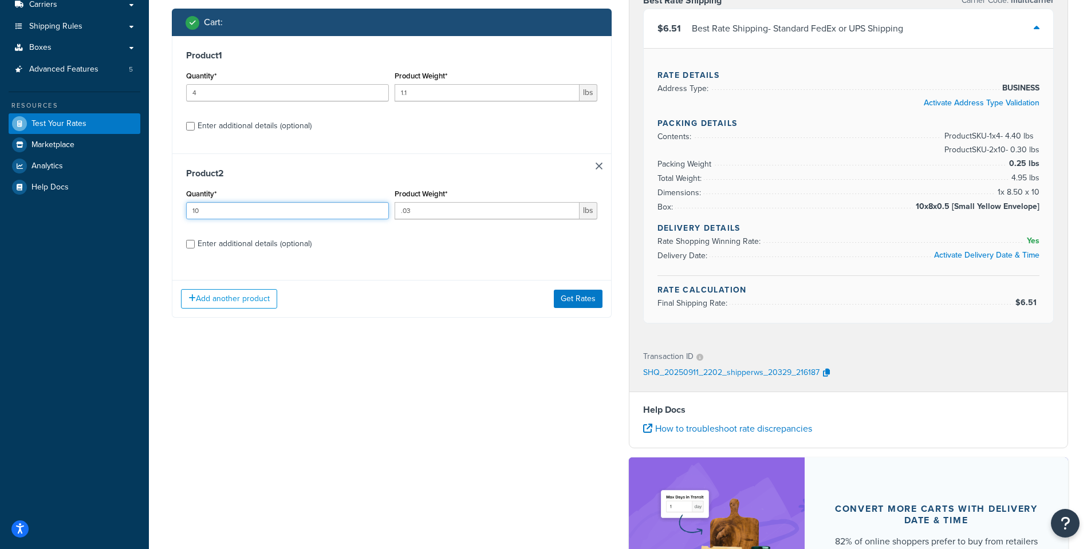
drag, startPoint x: 212, startPoint y: 211, endPoint x: 140, endPoint y: 209, distance: 72.2
click at [140, 209] on div "Dashboard Basic Setup Websites 1 Origins 38 Pickup Locations 1 Manage Shipping …" at bounding box center [545, 270] width 1091 height 899
type input "5"
click at [580, 296] on button "Get Rates" at bounding box center [578, 299] width 49 height 18
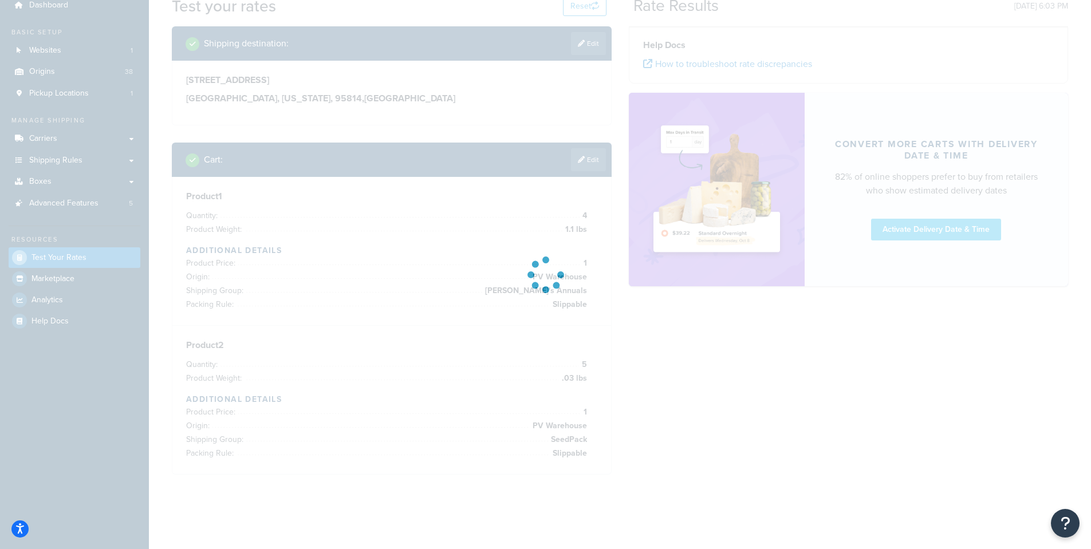
scroll to position [76, 0]
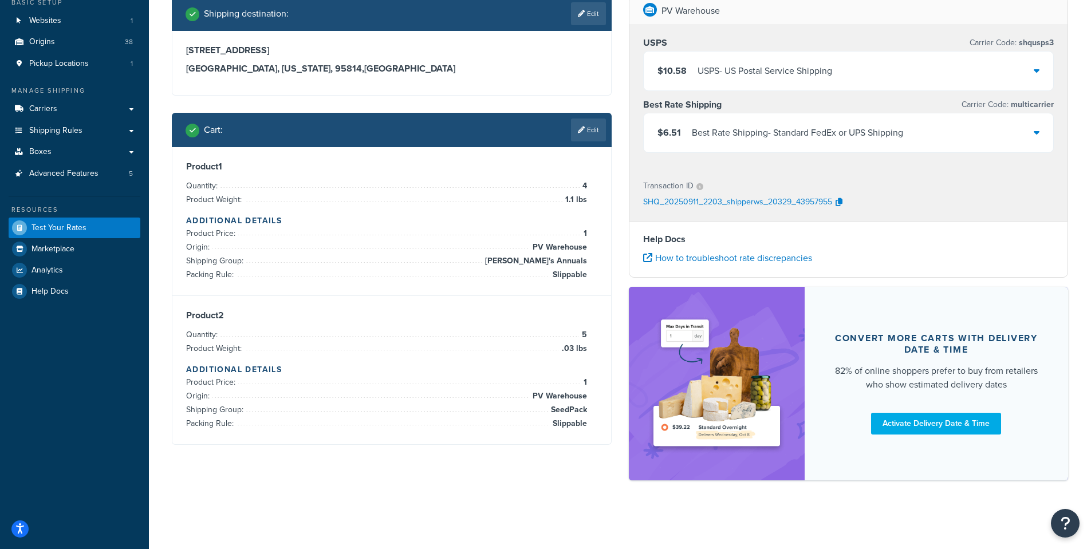
drag, startPoint x: 1039, startPoint y: 131, endPoint x: 1033, endPoint y: 143, distance: 13.3
click at [1039, 132] on icon at bounding box center [1037, 132] width 6 height 9
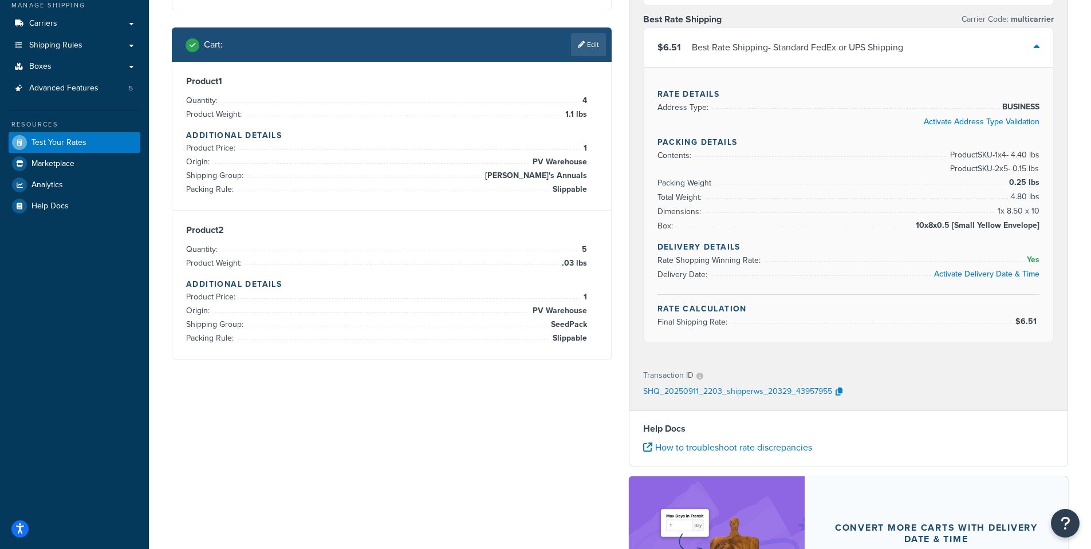
scroll to position [179, 0]
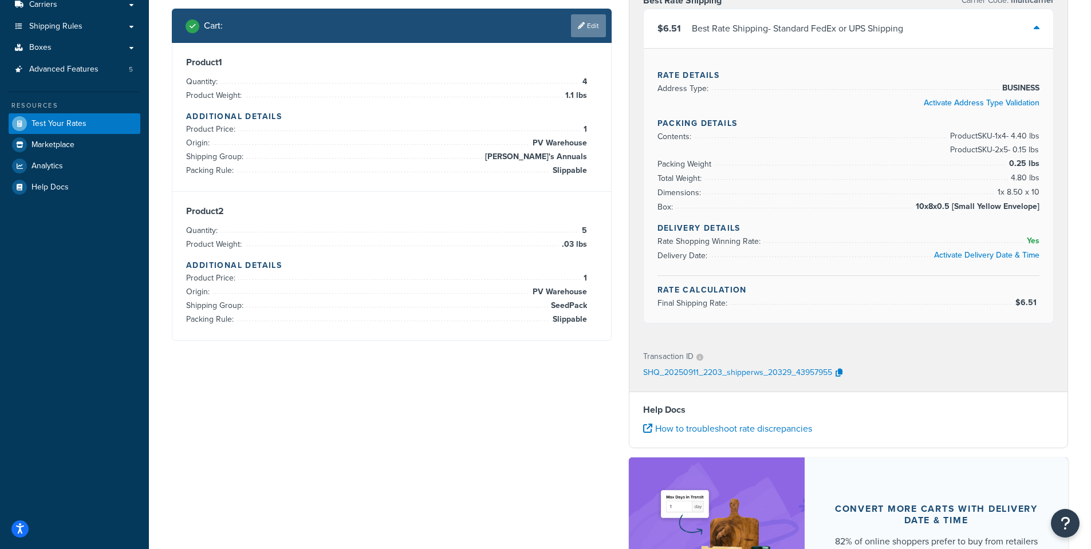
click at [575, 25] on link "Edit" at bounding box center [588, 25] width 35 height 23
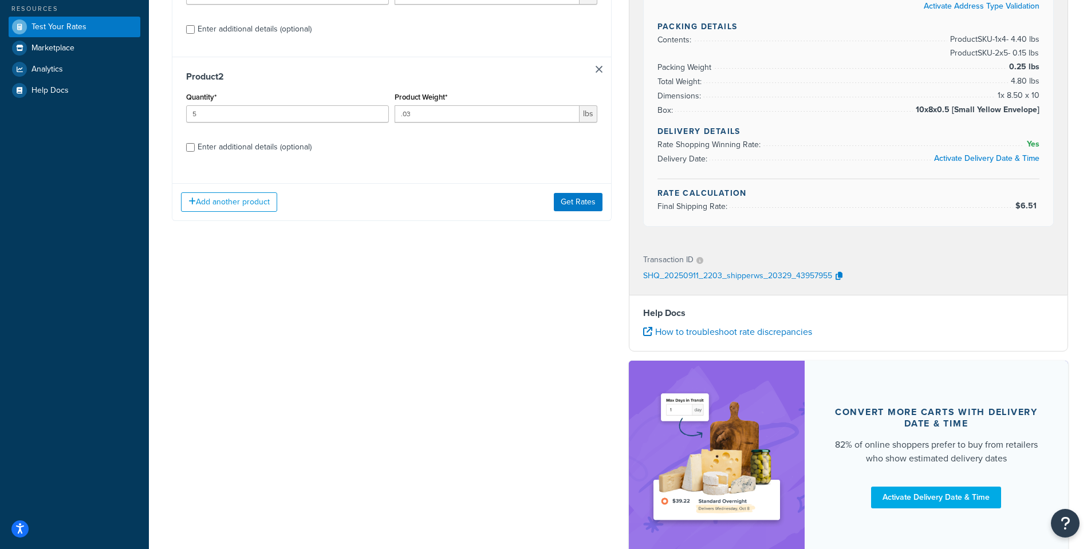
scroll to position [122, 0]
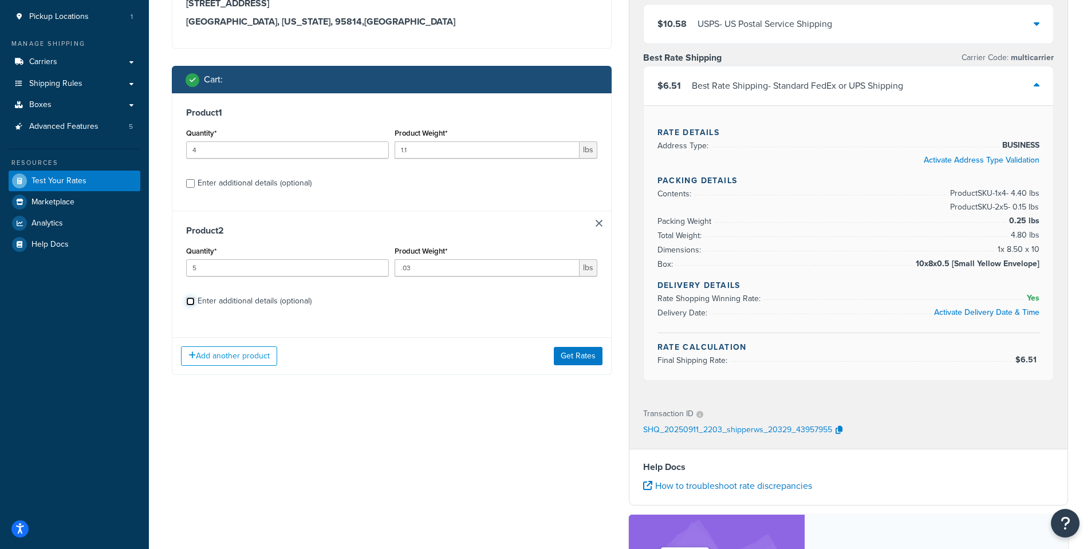
click at [193, 304] on input "Enter additional details (optional)" at bounding box center [190, 301] width 9 height 9
checkbox input "true"
select select "23050"
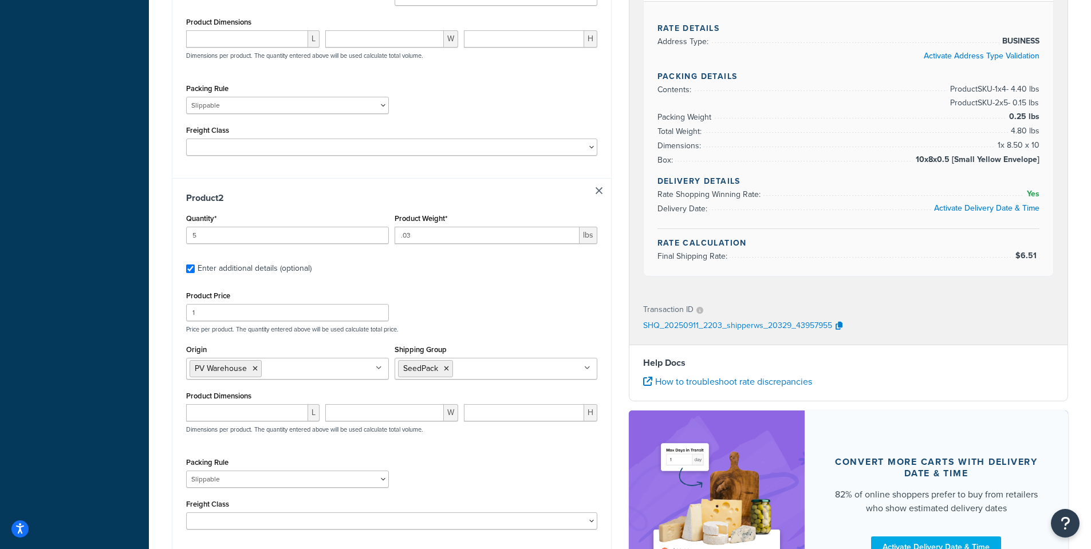
scroll to position [351, 0]
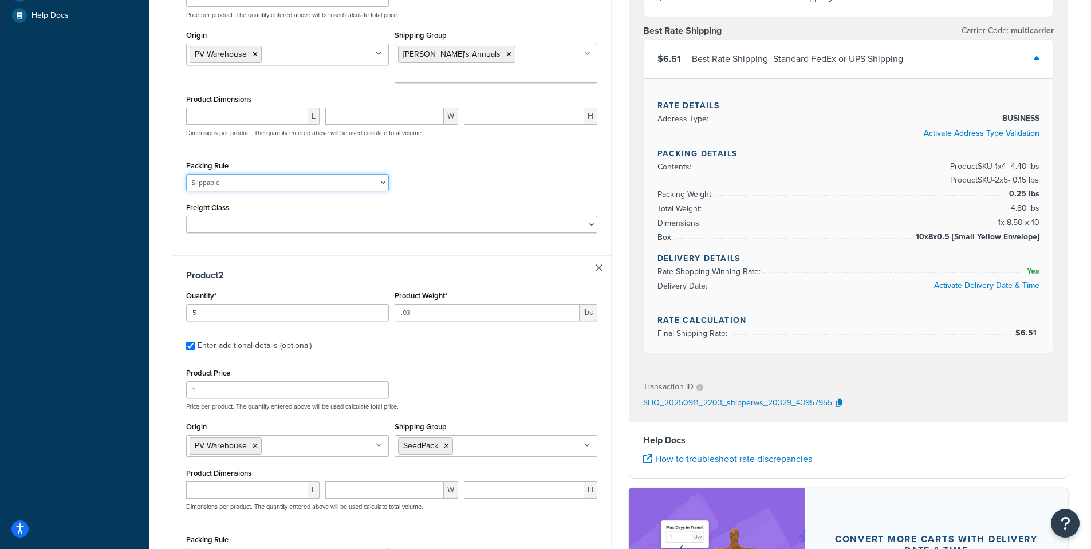
click at [242, 174] on select "1 Gallon 10 Inch Plant Markers 20 Inch Plant Markers AHS 4 claw GO500 AHS 5 Gal…" at bounding box center [287, 182] width 203 height 17
select select "84863"
click at [186, 174] on select "1 Gallon 10 Inch Plant Markers 20 Inch Plant Markers AHS 4 claw GO500 AHS 5 Gal…" at bounding box center [287, 182] width 203 height 17
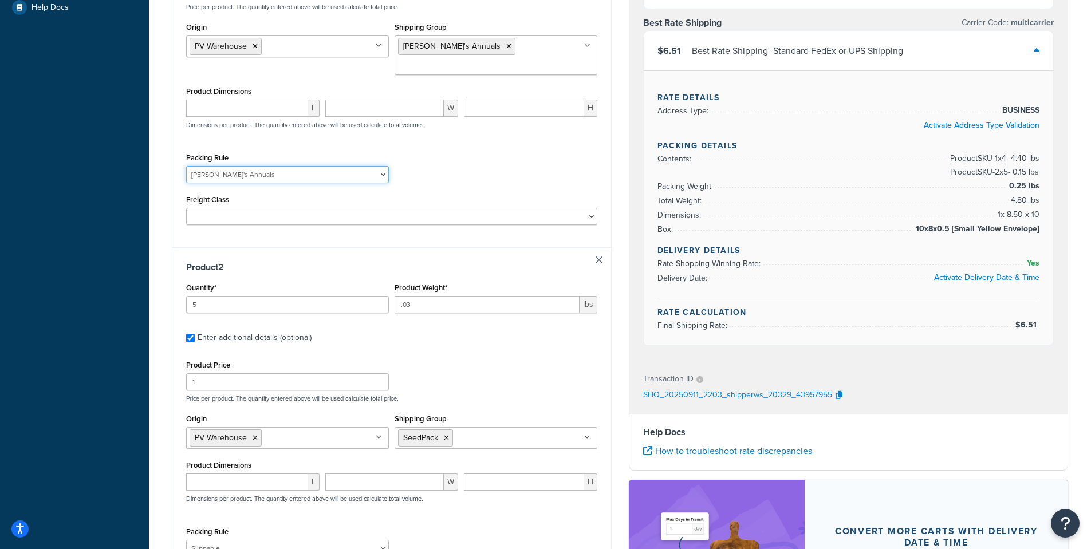
scroll to position [534, 0]
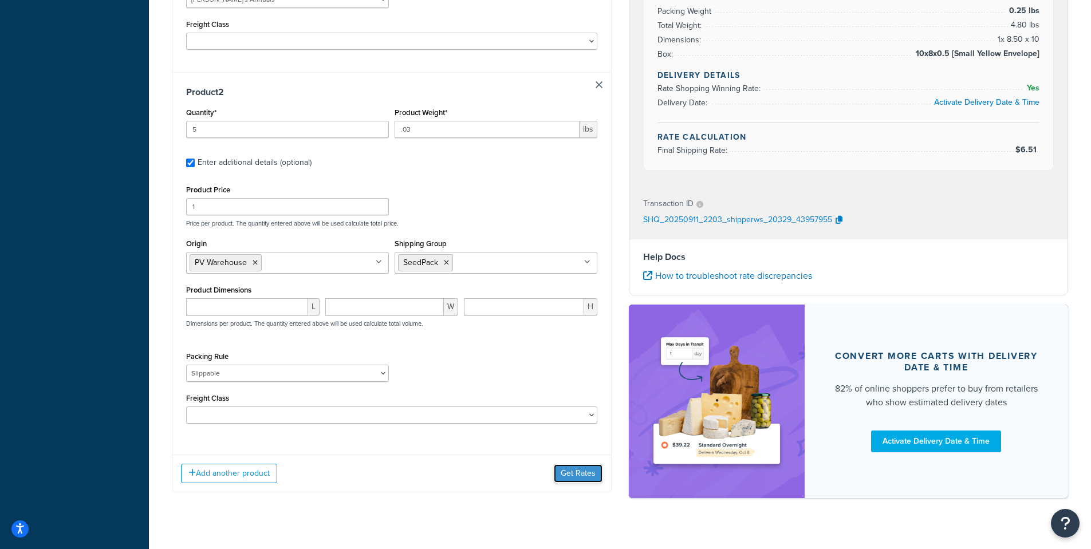
click at [578, 465] on button "Get Rates" at bounding box center [578, 474] width 49 height 18
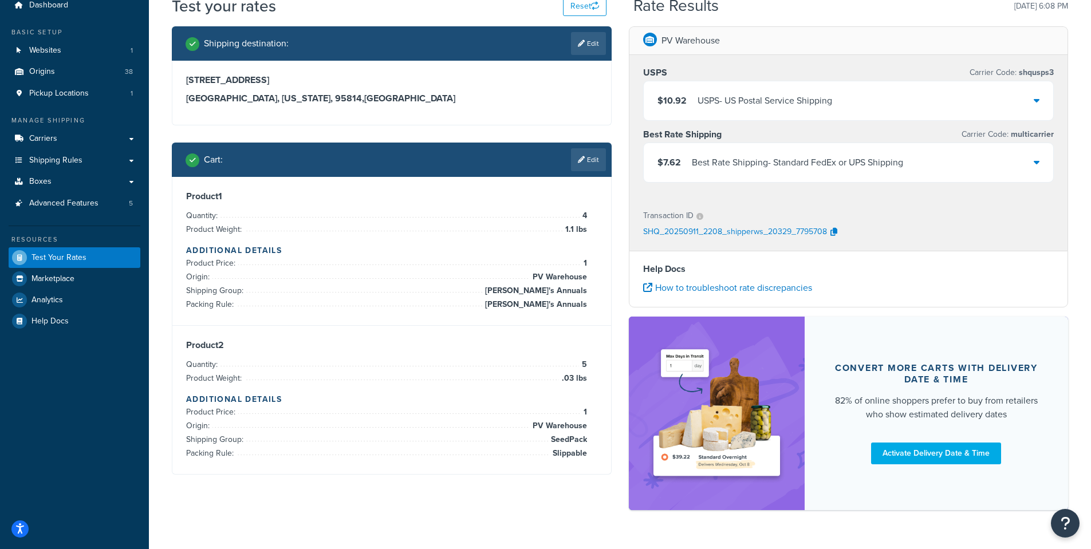
scroll to position [76, 0]
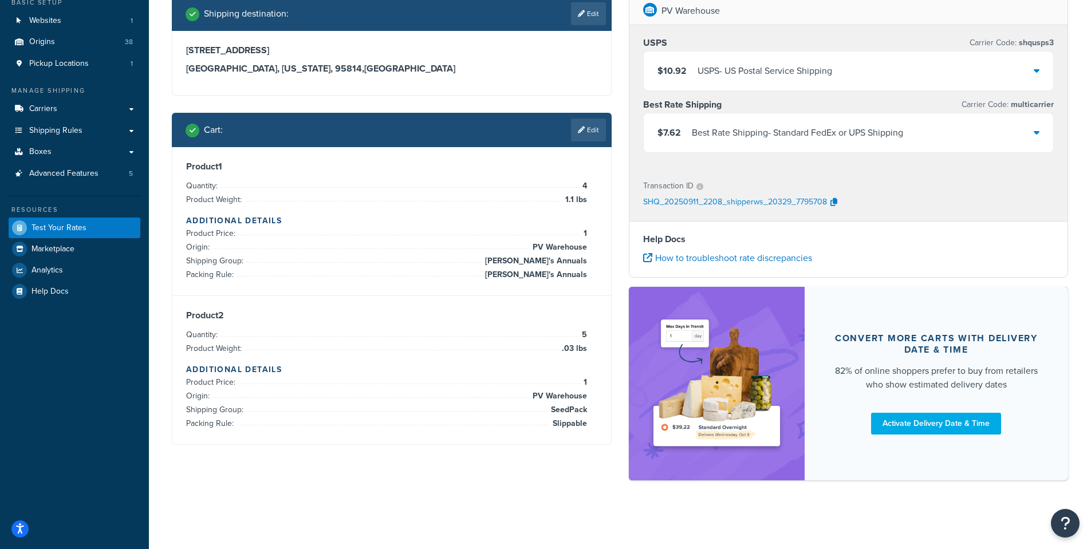
click at [1040, 134] on div "$7.62 Best Rate Shipping - Standard FedEx or UPS Shipping" at bounding box center [849, 132] width 410 height 39
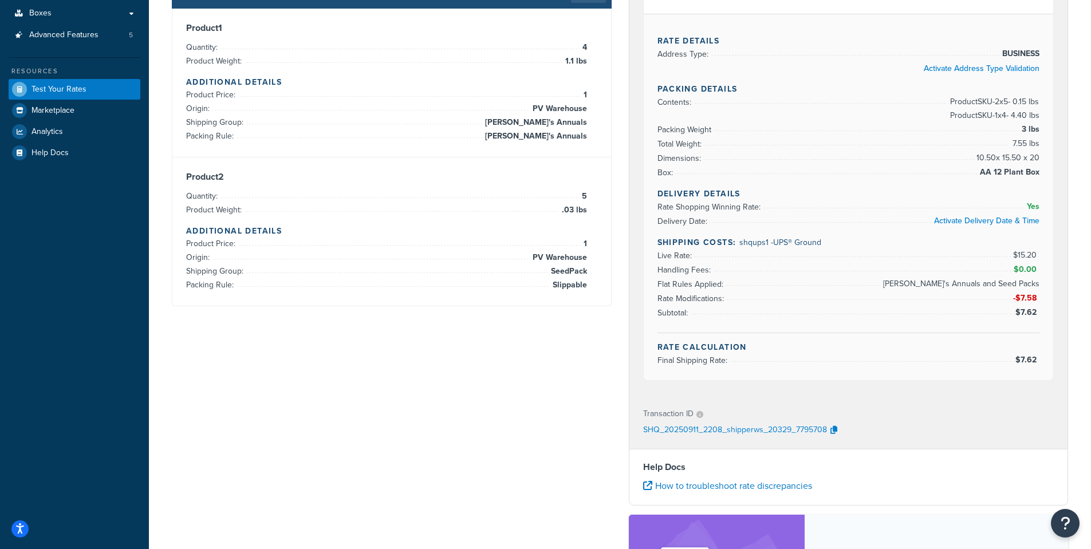
scroll to position [156, 0]
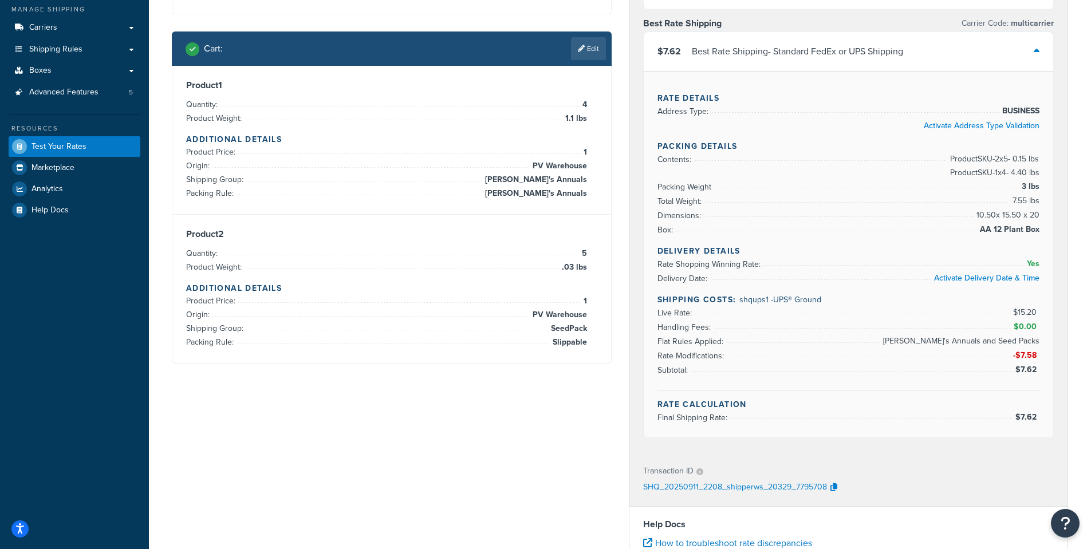
click at [592, 49] on link "Edit" at bounding box center [588, 48] width 35 height 23
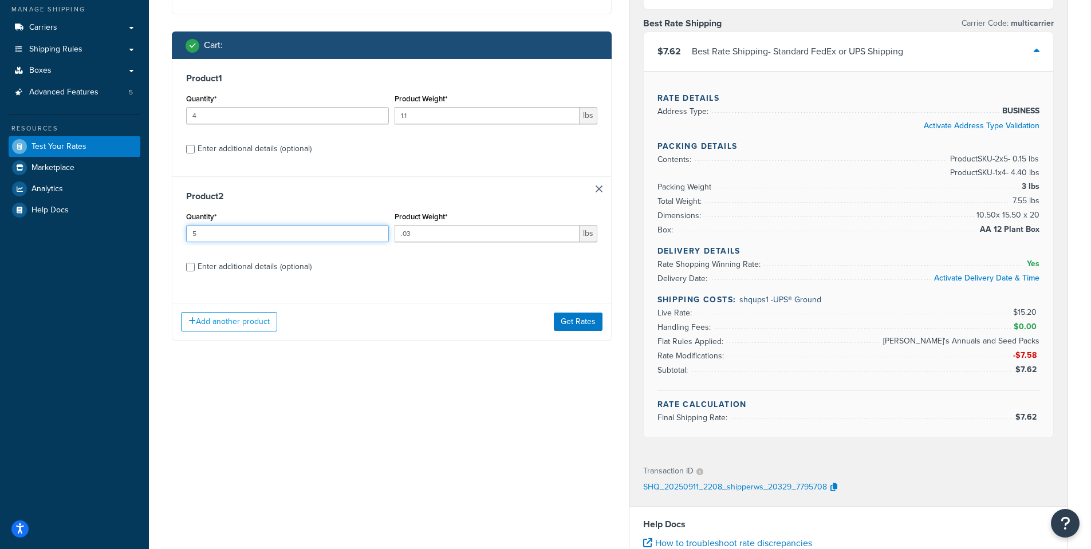
drag, startPoint x: 202, startPoint y: 235, endPoint x: 158, endPoint y: 228, distance: 45.3
click at [161, 233] on div "Test your rates Reset Rate Results 09/11/2025, 6:08 PM Shipping destination : E…" at bounding box center [620, 345] width 942 height 922
type input "6"
click at [583, 314] on button "Get Rates" at bounding box center [578, 322] width 49 height 18
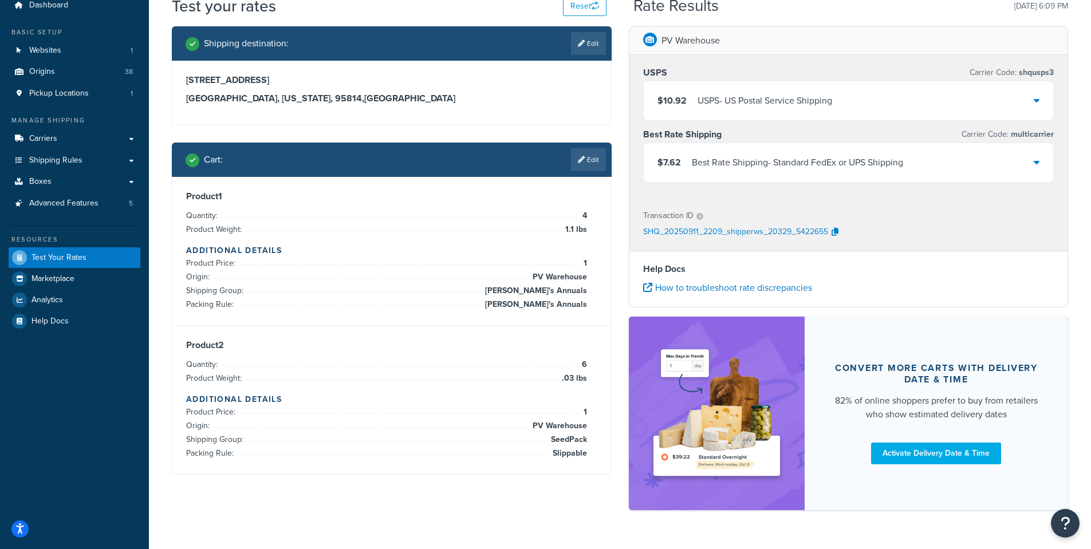
scroll to position [76, 0]
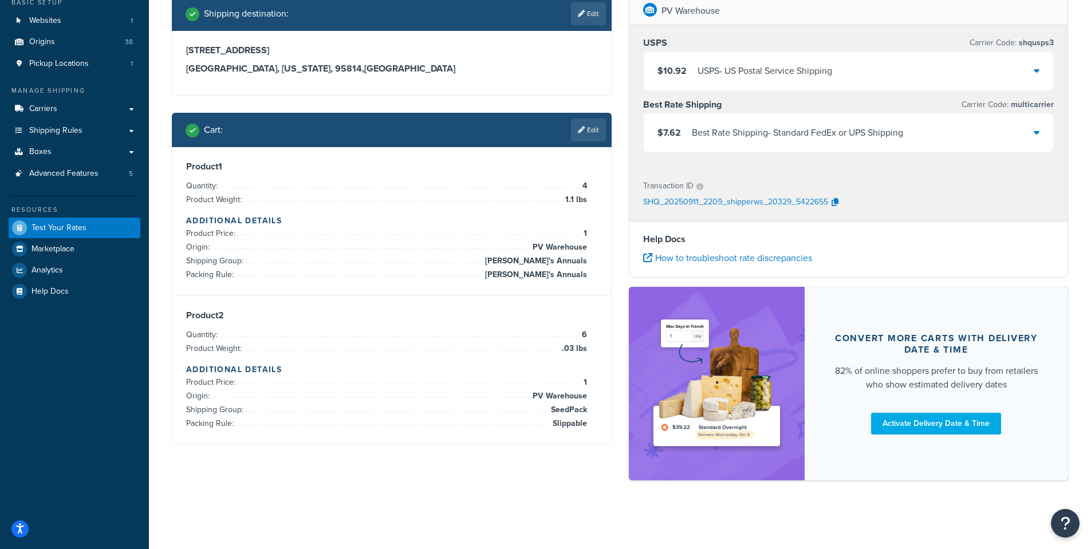
click at [1045, 127] on div "$7.62 Best Rate Shipping - Standard FedEx or UPS Shipping" at bounding box center [849, 132] width 410 height 39
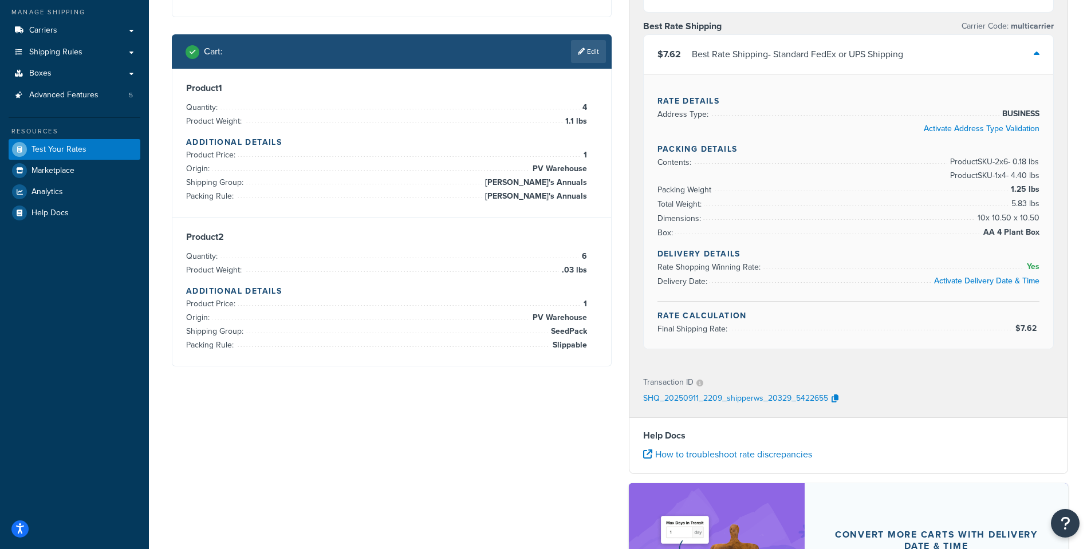
scroll to position [156, 0]
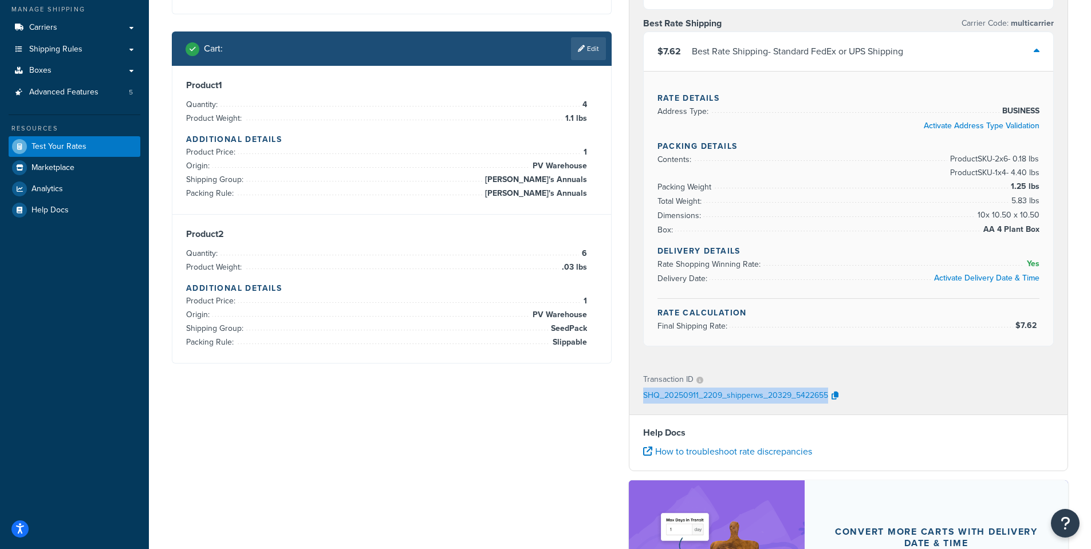
drag, startPoint x: 870, startPoint y: 392, endPoint x: 788, endPoint y: 407, distance: 83.9
click at [624, 407] on div "PV Warehouse USPS Carrier Code: shqusps3 $10.92 USPS - US Postal Service Shippi…" at bounding box center [848, 300] width 457 height 770
copy p "SHQ_20250911_2209_shipperws_20329_5422655"
click at [836, 396] on icon "button" at bounding box center [835, 396] width 7 height 8
click at [834, 396] on icon "button" at bounding box center [835, 396] width 7 height 8
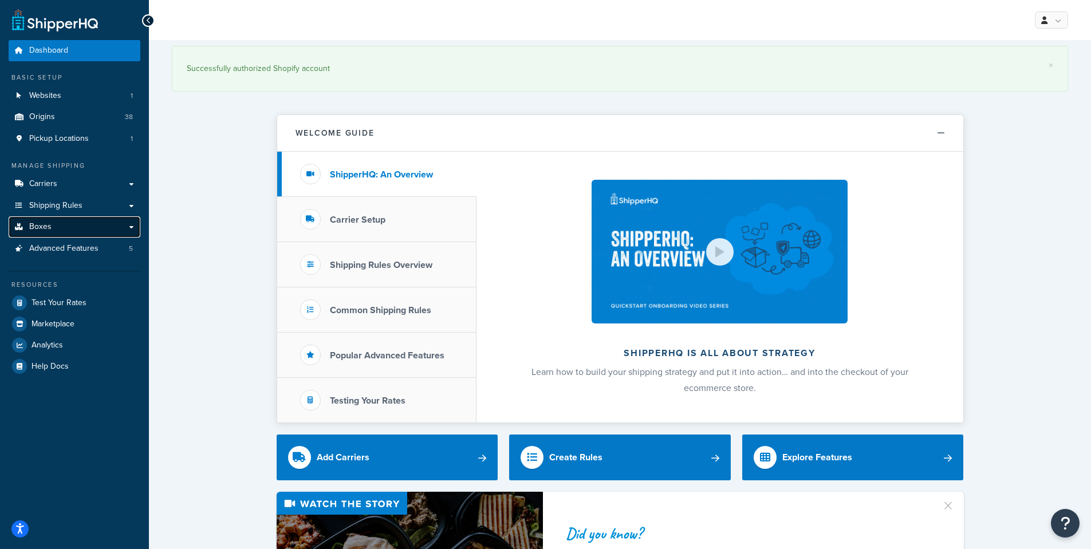
click at [37, 223] on span "Boxes" at bounding box center [40, 227] width 22 height 10
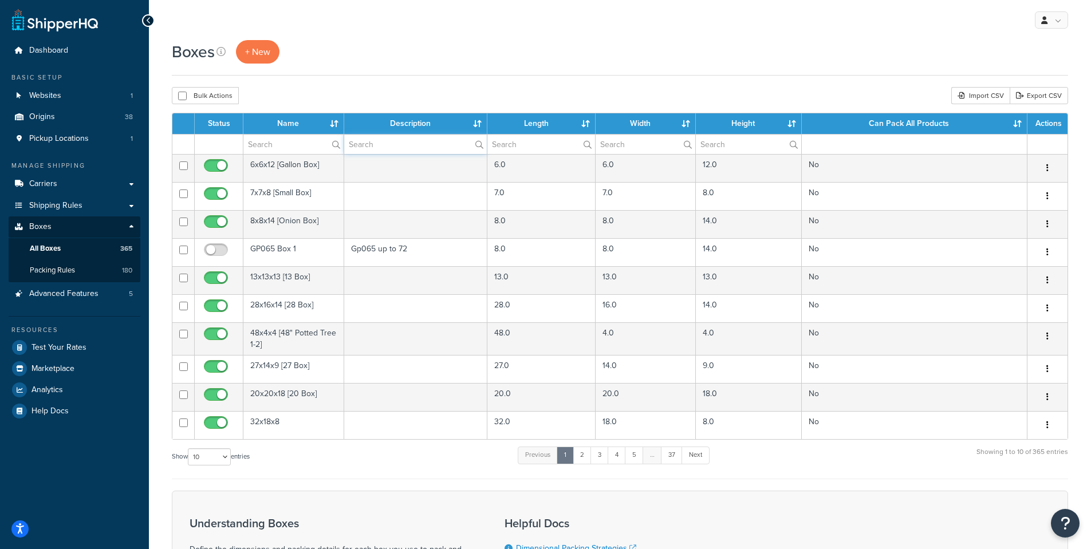
drag, startPoint x: 379, startPoint y: 151, endPoint x: 379, endPoint y: 145, distance: 6.3
click at [379, 148] on input "text" at bounding box center [415, 144] width 143 height 19
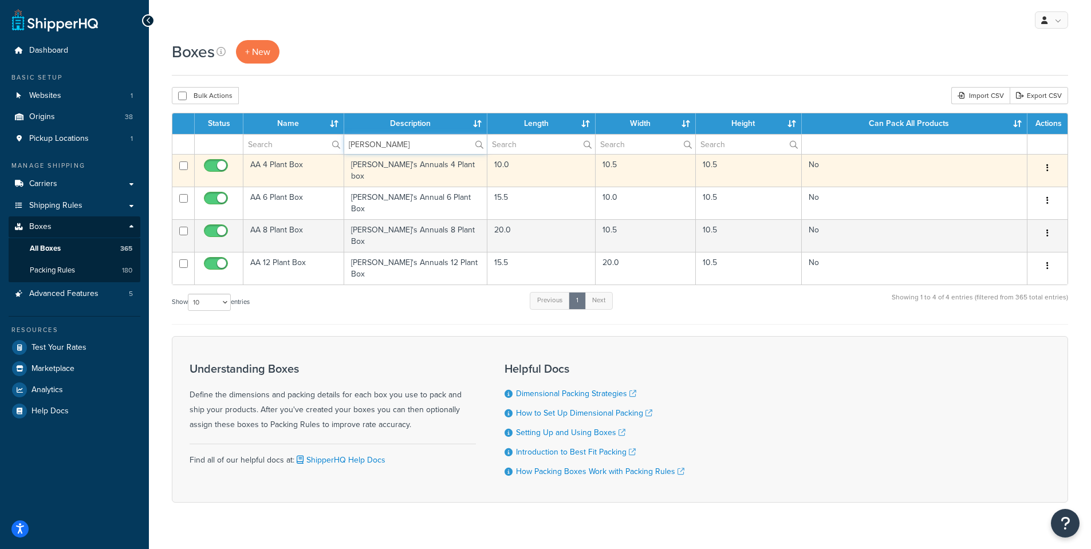
type input "[PERSON_NAME]"
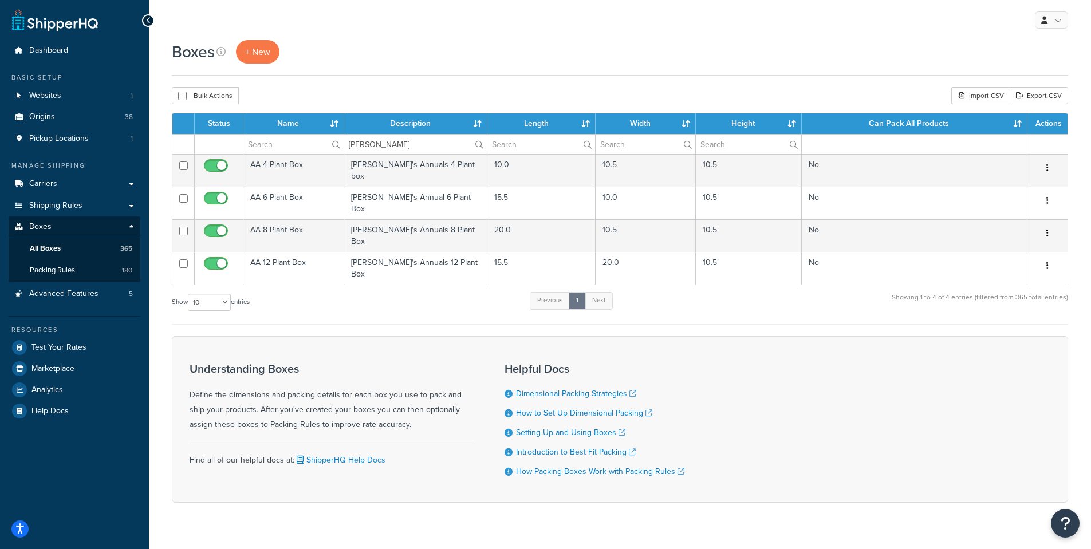
drag, startPoint x: 376, startPoint y: 164, endPoint x: 428, endPoint y: 61, distance: 114.8
click at [428, 61] on div "Boxes + New" at bounding box center [620, 51] width 896 height 23
drag, startPoint x: 270, startPoint y: 164, endPoint x: 366, endPoint y: 97, distance: 117.1
click at [398, 45] on div "Boxes + New" at bounding box center [620, 51] width 896 height 23
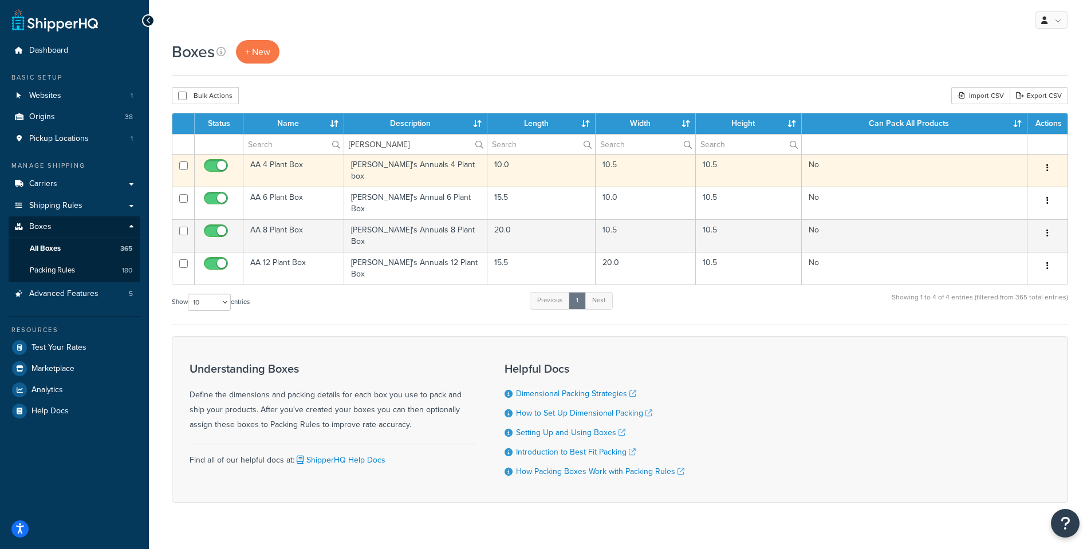
click at [283, 164] on td "AA 4 Plant Box" at bounding box center [293, 170] width 101 height 33
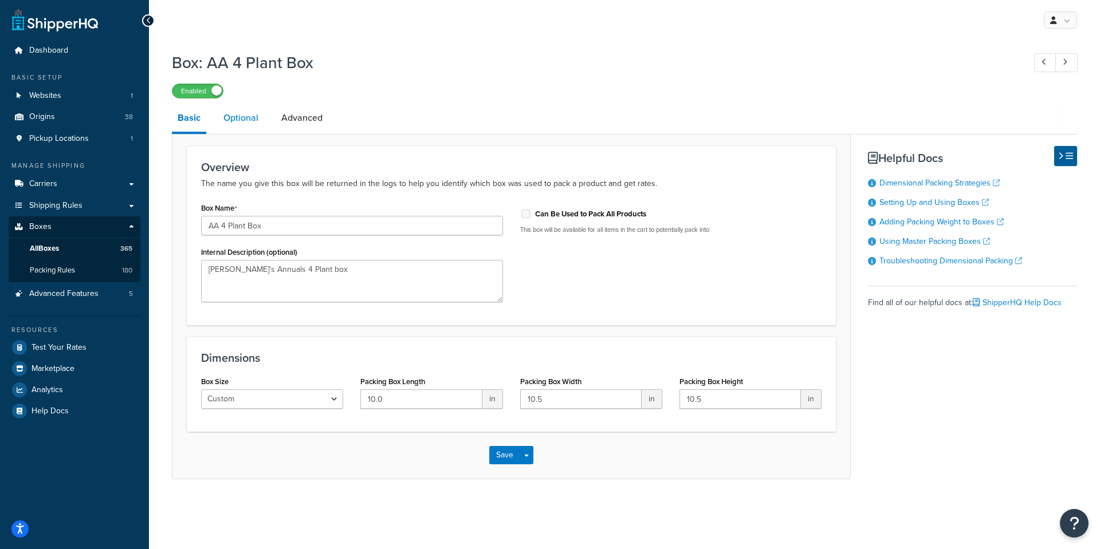
click at [238, 118] on link "Optional" at bounding box center [241, 117] width 46 height 27
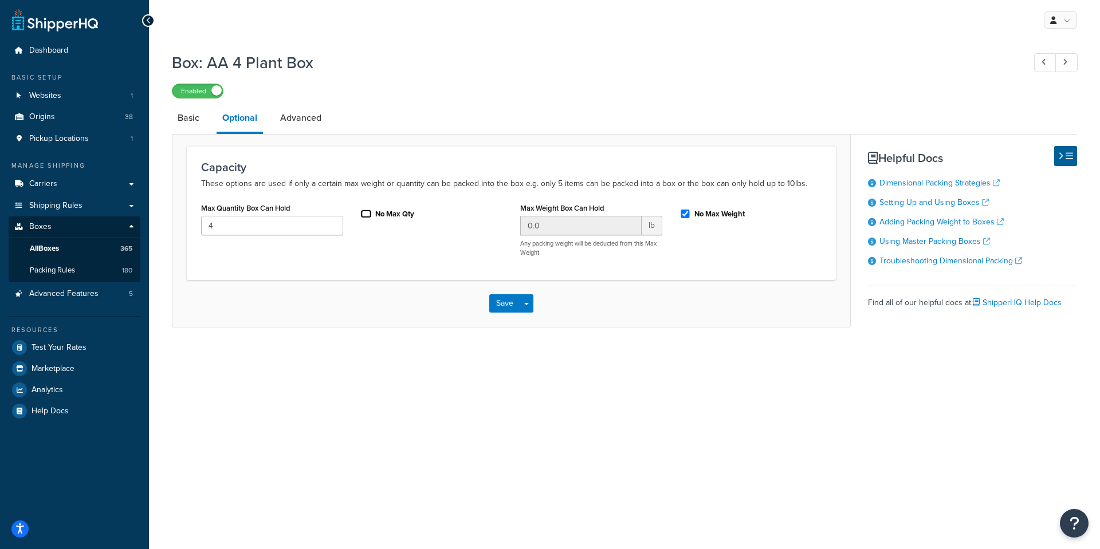
click at [366, 214] on input "No Max Qty" at bounding box center [365, 214] width 11 height 9
checkbox input "true"
click at [506, 304] on button "Save" at bounding box center [504, 303] width 31 height 18
click at [503, 306] on button "Save" at bounding box center [504, 303] width 31 height 18
click at [295, 117] on link "Advanced" at bounding box center [300, 117] width 53 height 27
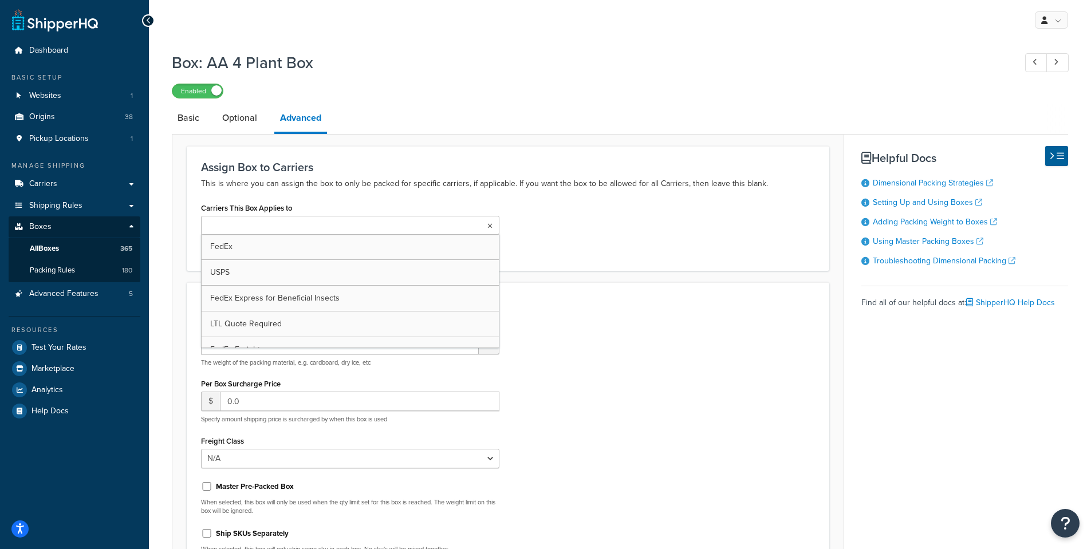
click at [489, 227] on icon at bounding box center [489, 226] width 5 height 7
click at [679, 339] on div "Packing Weight 1.25 lb The weight of the packing material, e.g. cardboard, dry …" at bounding box center [507, 441] width 631 height 244
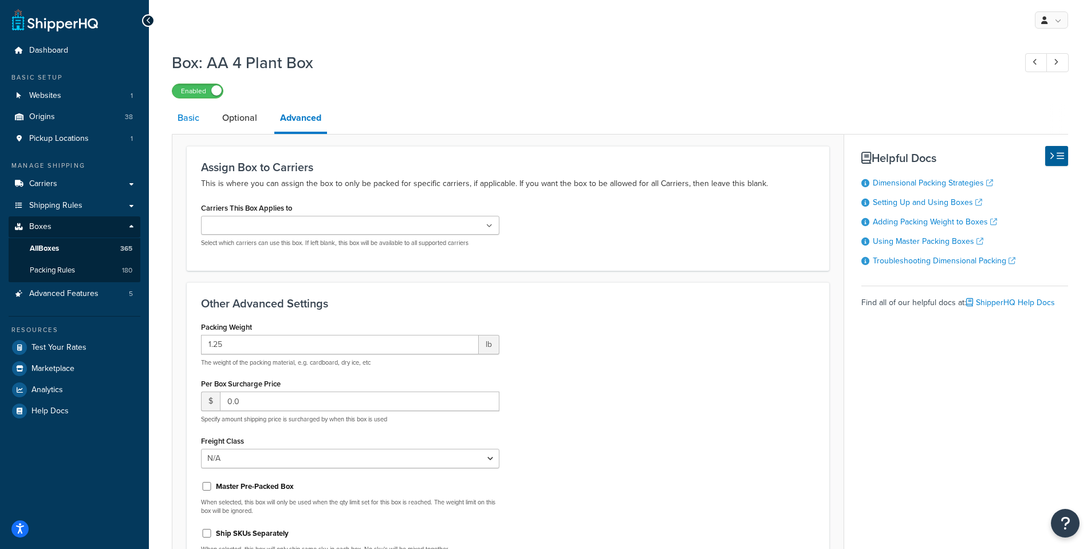
click at [180, 119] on link "Basic" at bounding box center [188, 117] width 33 height 27
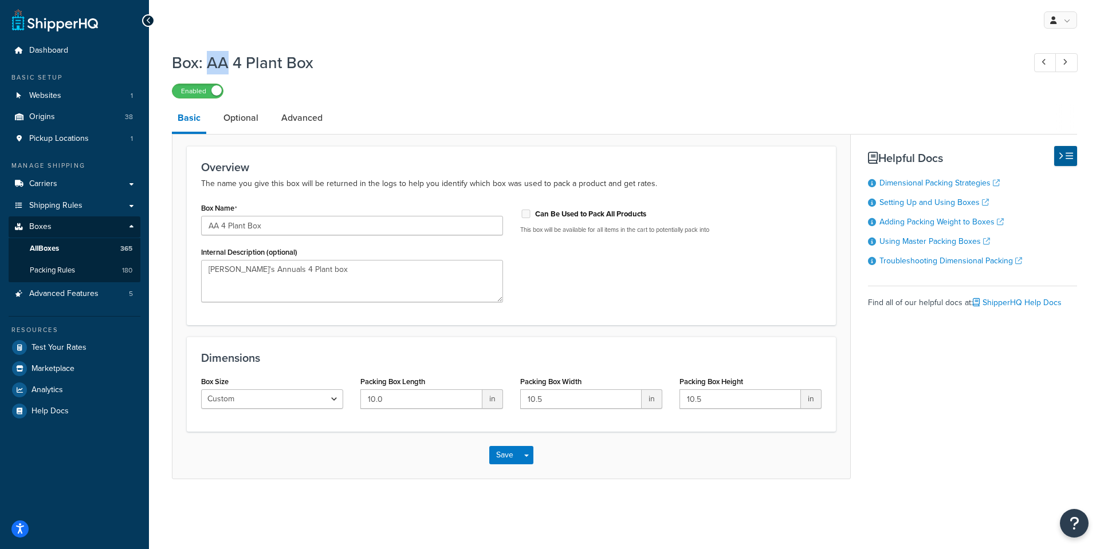
drag, startPoint x: 207, startPoint y: 64, endPoint x: 147, endPoint y: 63, distance: 60.2
click at [222, 68] on h1 "Box: AA 4 Plant Box" at bounding box center [592, 63] width 841 height 22
click at [201, 60] on h1 "Box: AA 4 Plant Box" at bounding box center [592, 63] width 841 height 22
drag, startPoint x: 221, startPoint y: 61, endPoint x: 240, endPoint y: 59, distance: 19.0
click at [240, 59] on h1 "Box: AA 4 Plant Box" at bounding box center [592, 63] width 841 height 22
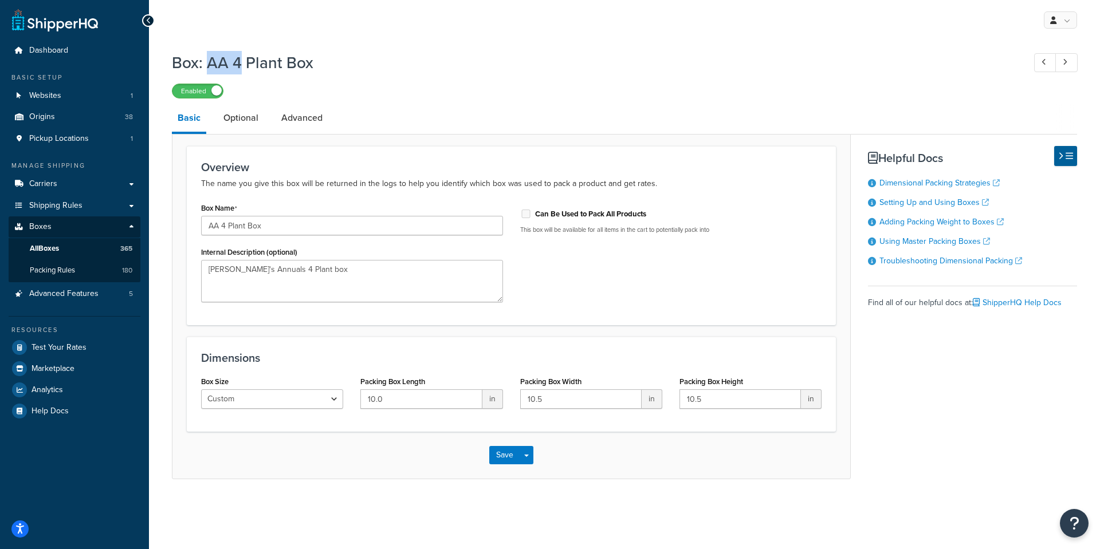
copy h1 "AA 4"
click at [44, 245] on span "All Boxes" at bounding box center [44, 249] width 29 height 10
click at [527, 96] on div "Enabled" at bounding box center [624, 90] width 905 height 16
drag, startPoint x: 570, startPoint y: 265, endPoint x: 61, endPoint y: 255, distance: 509.3
click at [61, 255] on link "All Boxes 365" at bounding box center [75, 248] width 132 height 21
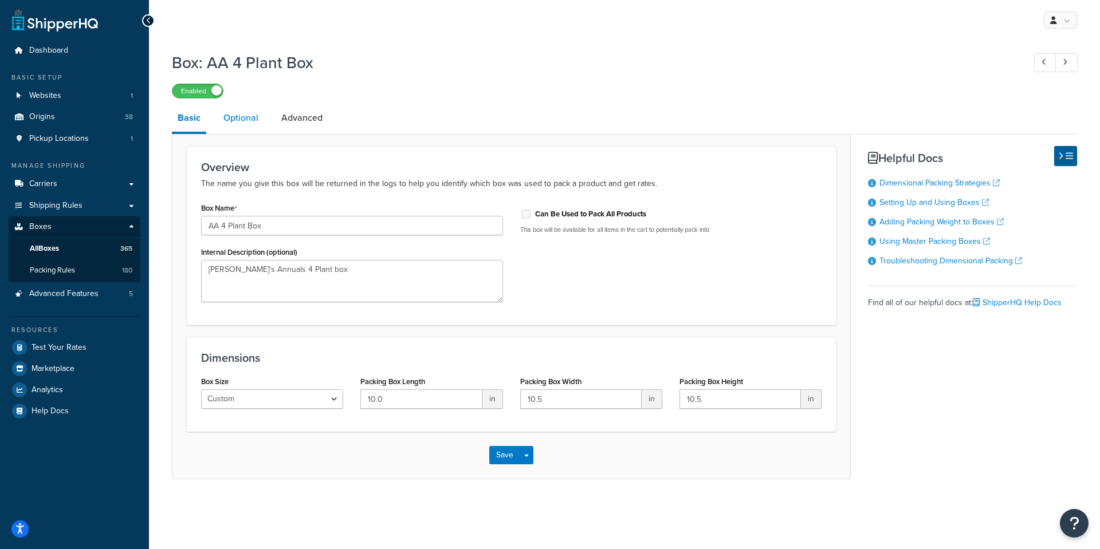
click at [243, 121] on link "Optional" at bounding box center [241, 117] width 46 height 27
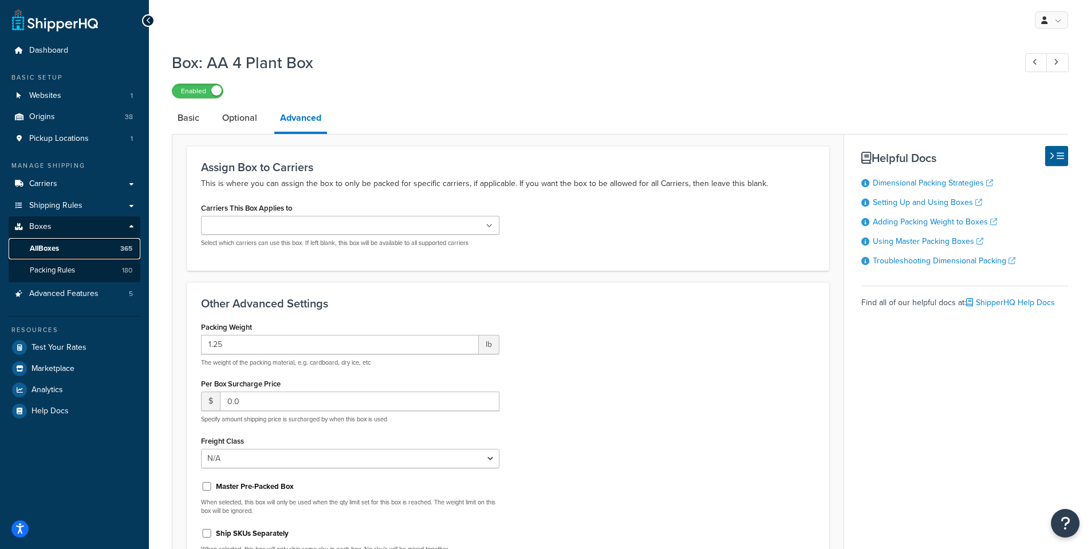
click at [53, 250] on span "All Boxes" at bounding box center [44, 249] width 29 height 10
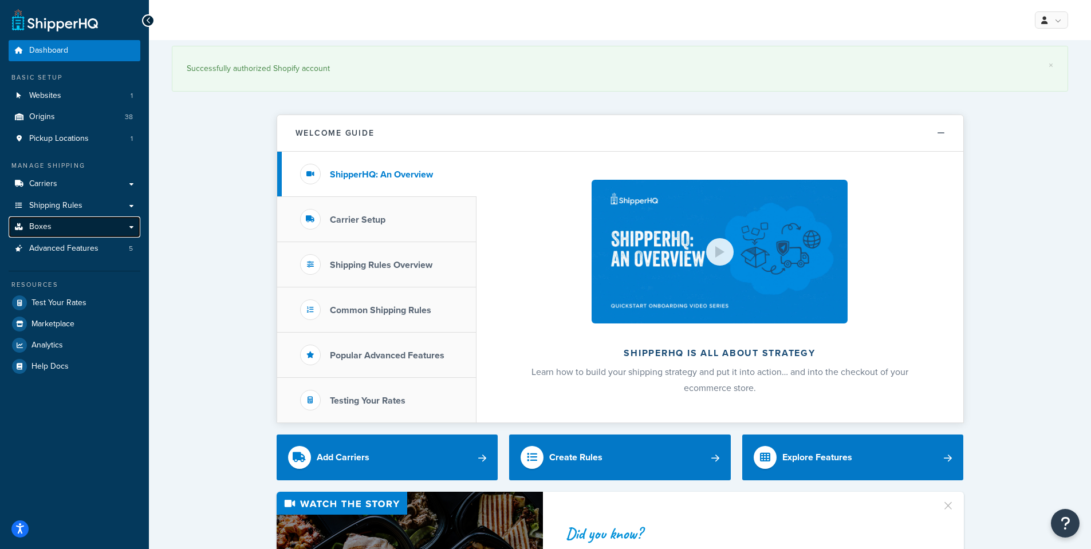
click at [45, 229] on span "Boxes" at bounding box center [40, 227] width 22 height 10
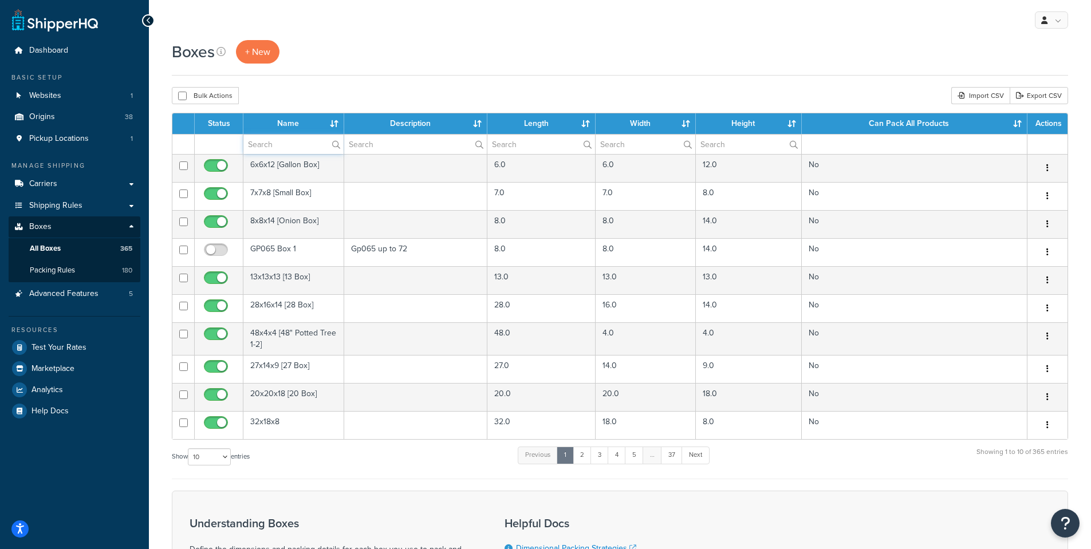
click at [268, 144] on input "text" at bounding box center [293, 144] width 100 height 19
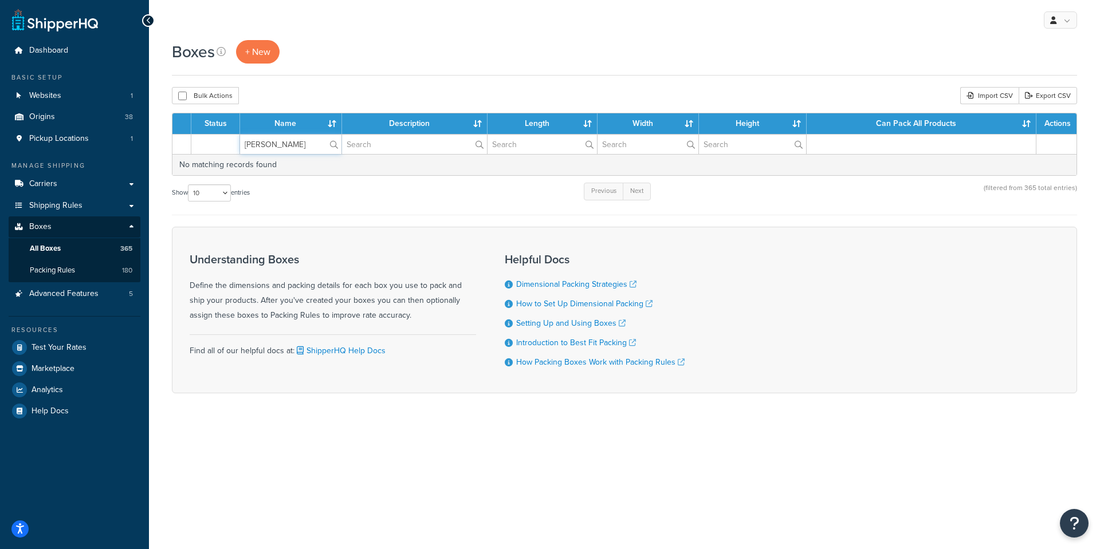
type input "Annie"
click at [380, 148] on input "text" at bounding box center [414, 144] width 145 height 19
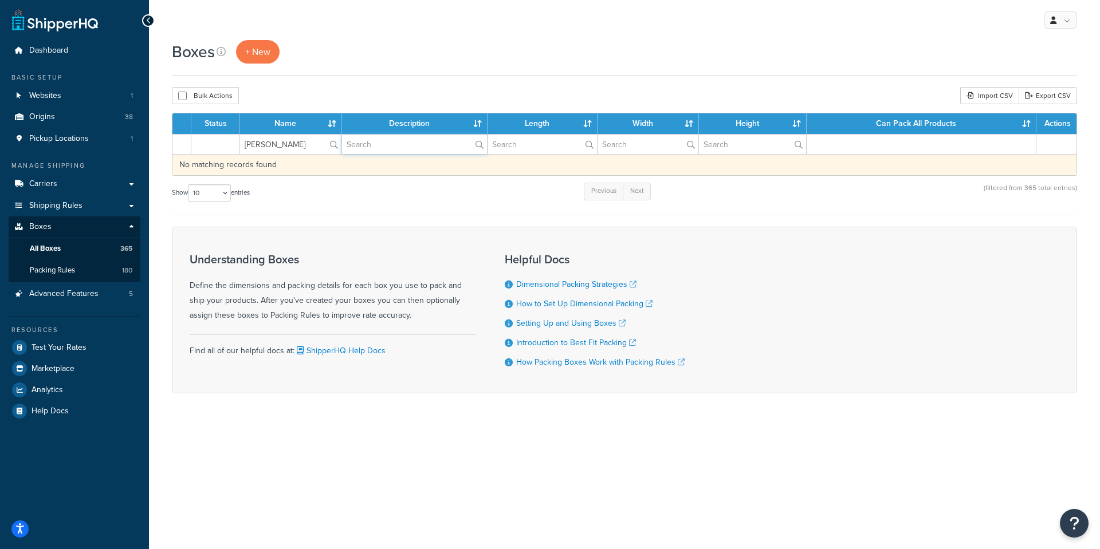
type input "Annie"
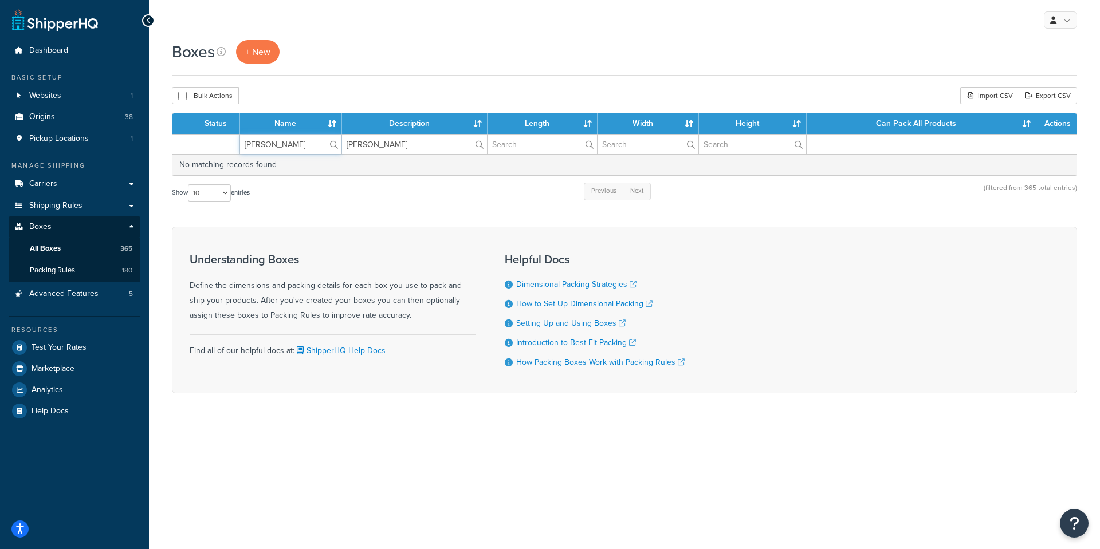
drag, startPoint x: 286, startPoint y: 144, endPoint x: 217, endPoint y: 138, distance: 70.2
click at [217, 138] on tr "Annie Annie" at bounding box center [624, 144] width 904 height 20
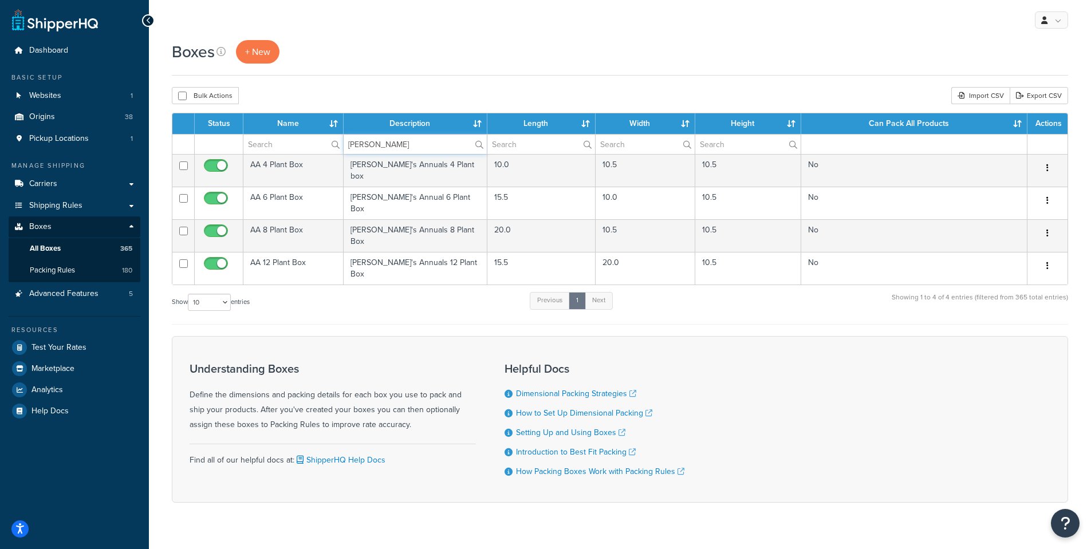
click at [386, 144] on input "Annie" at bounding box center [415, 144] width 143 height 19
click at [394, 300] on div "Show 10 15 25 50 100 1000 entries Previous 1 Next Showing 1 to 4 of 4 entries (…" at bounding box center [620, 308] width 896 height 34
drag, startPoint x: 263, startPoint y: 192, endPoint x: 368, endPoint y: 76, distance: 157.0
click at [379, 54] on div "Boxes + New" at bounding box center [620, 51] width 896 height 23
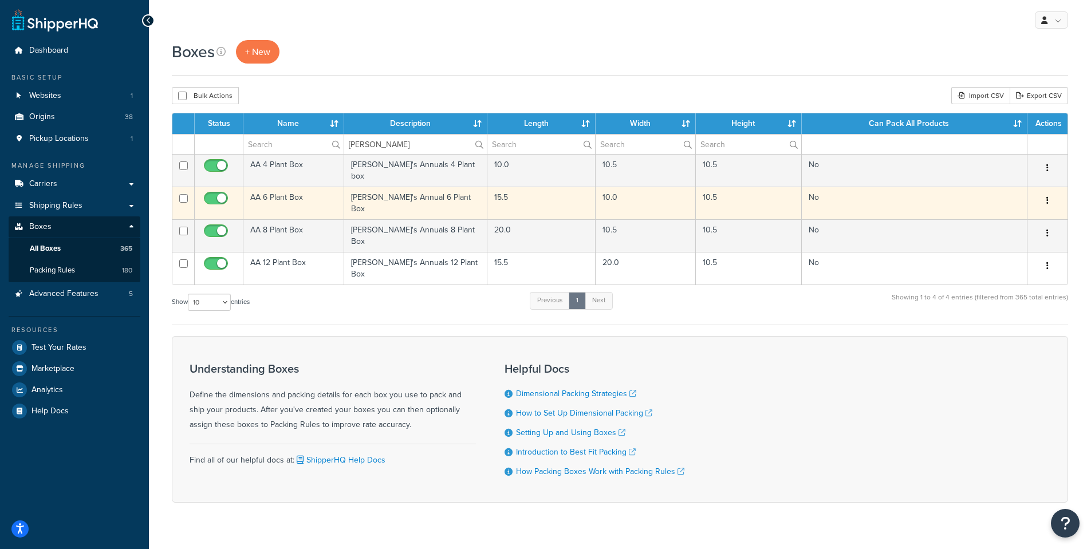
click at [281, 191] on td "AA 6 Plant Box" at bounding box center [293, 203] width 101 height 33
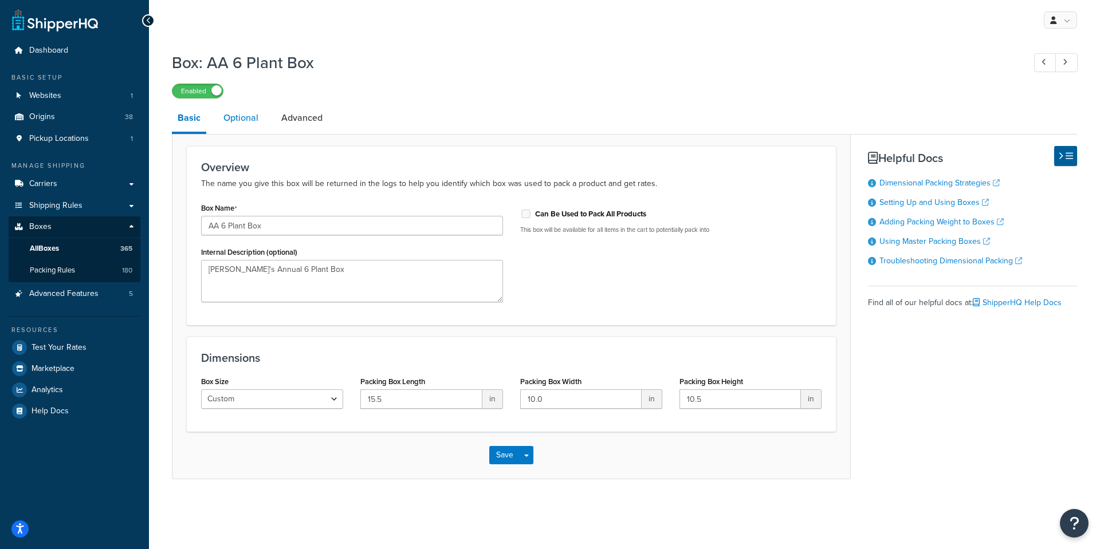
click at [257, 117] on link "Optional" at bounding box center [241, 117] width 46 height 27
